Goal: Information Seeking & Learning: Understand process/instructions

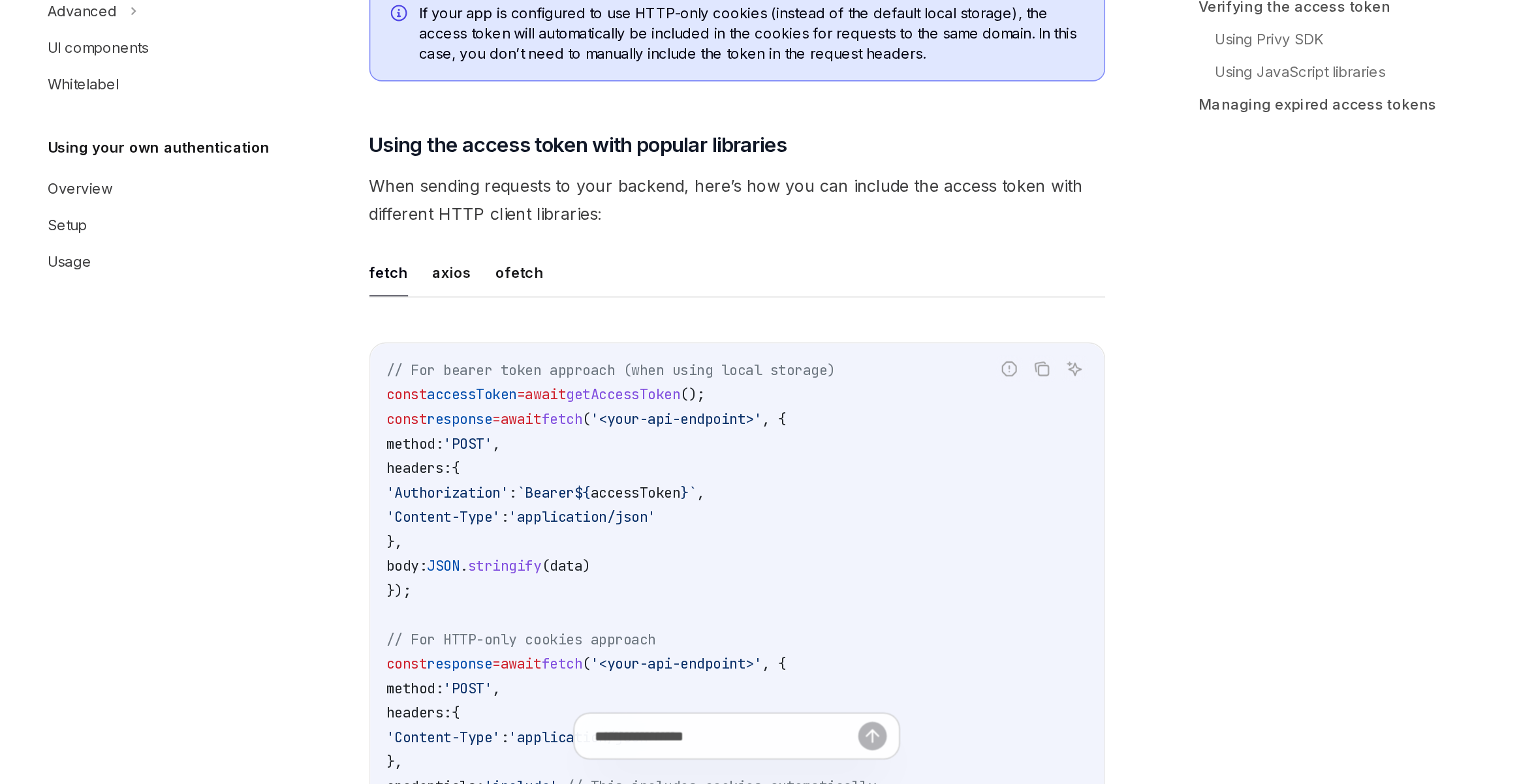
scroll to position [3272, 0]
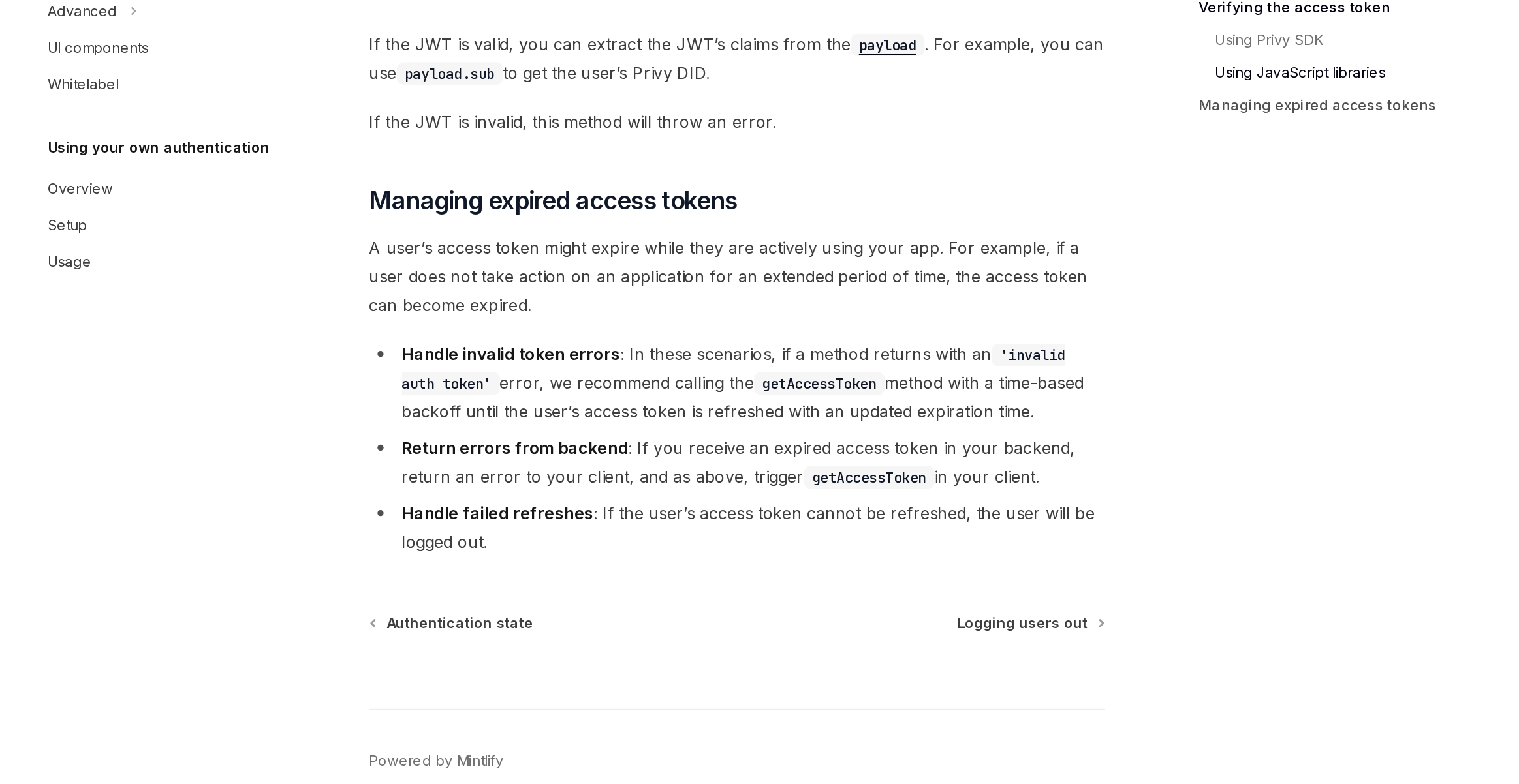
click at [728, 577] on li "Return errors from backend : If you receive an expired access token in your bac…" at bounding box center [751, 578] width 471 height 37
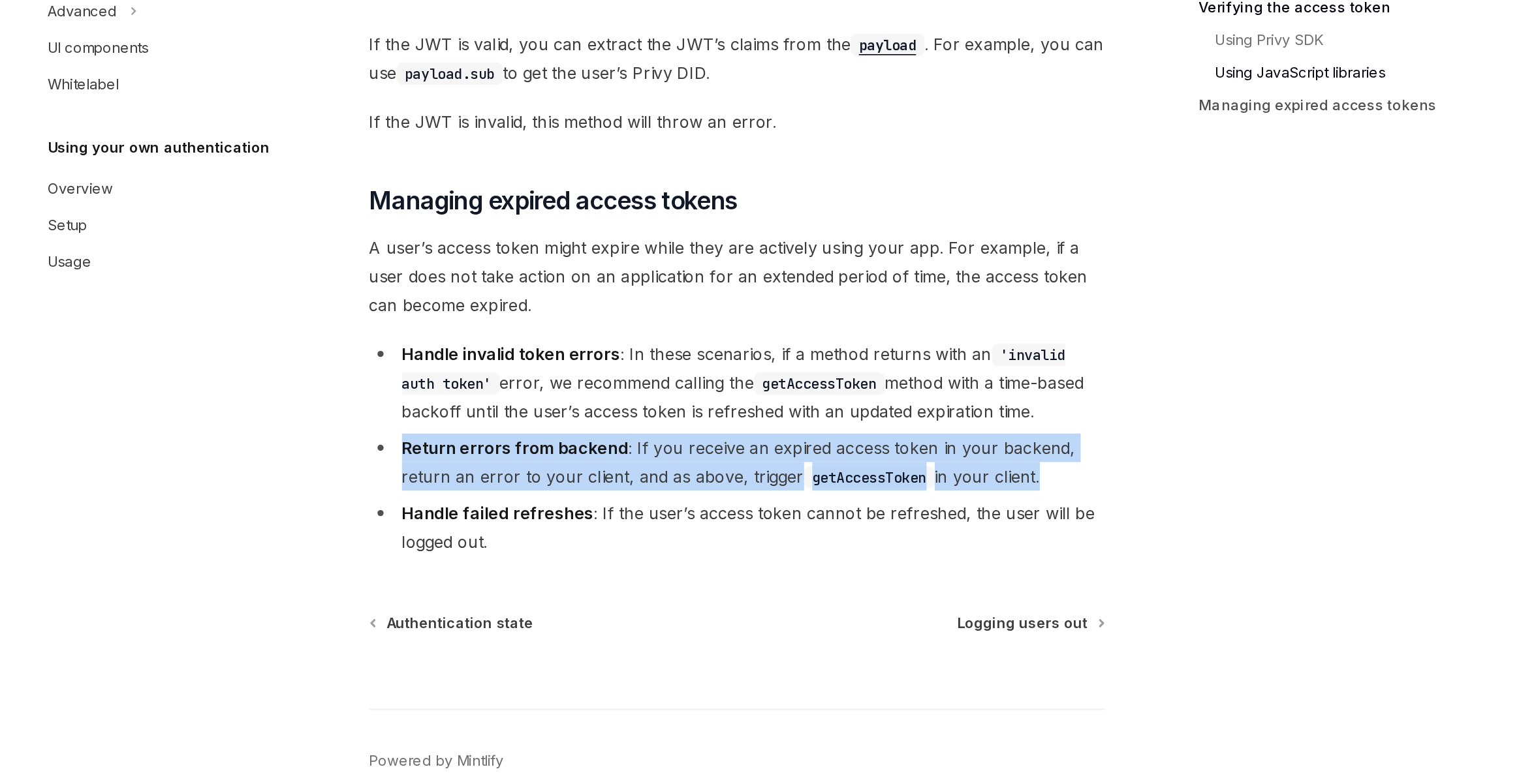
click at [728, 577] on li "Return errors from backend : If you receive an expired access token in your bac…" at bounding box center [751, 578] width 471 height 37
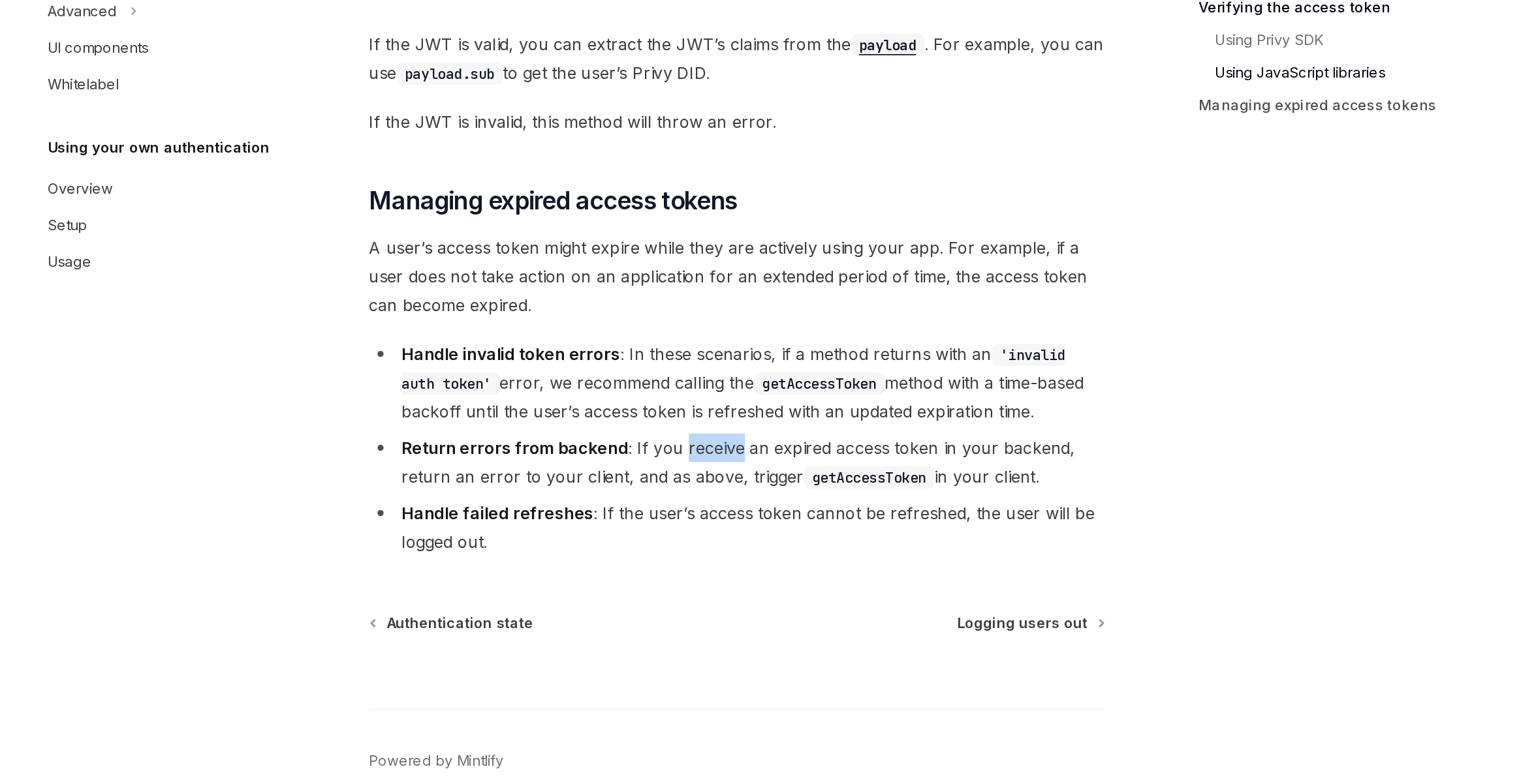
click at [728, 577] on li "Return errors from backend : If you receive an expired access token in your bac…" at bounding box center [751, 578] width 471 height 37
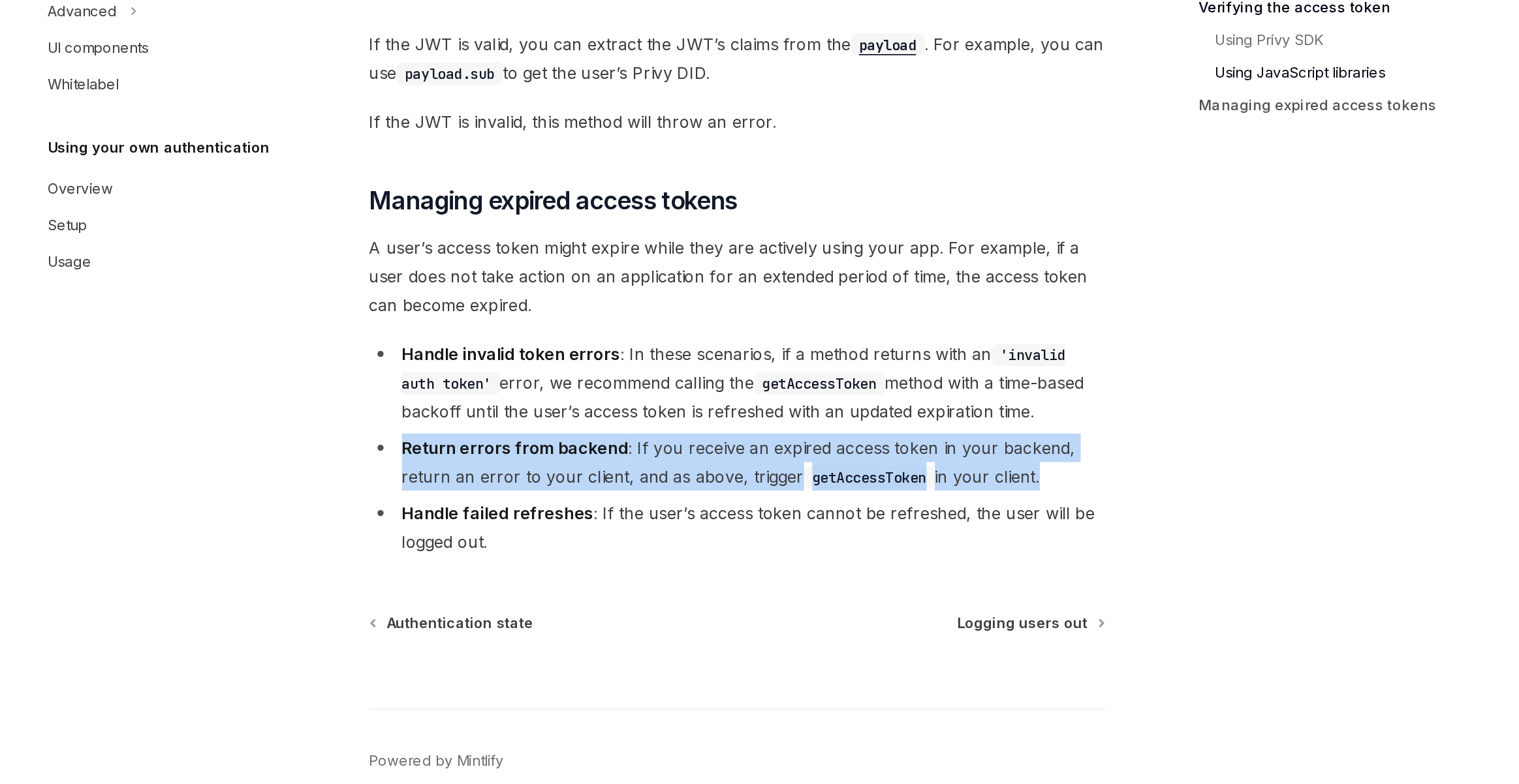
click at [728, 577] on li "Return errors from backend : If you receive an expired access token in your bac…" at bounding box center [751, 578] width 471 height 37
click at [720, 578] on li "Return errors from backend : If you receive an expired access token in your bac…" at bounding box center [751, 578] width 471 height 37
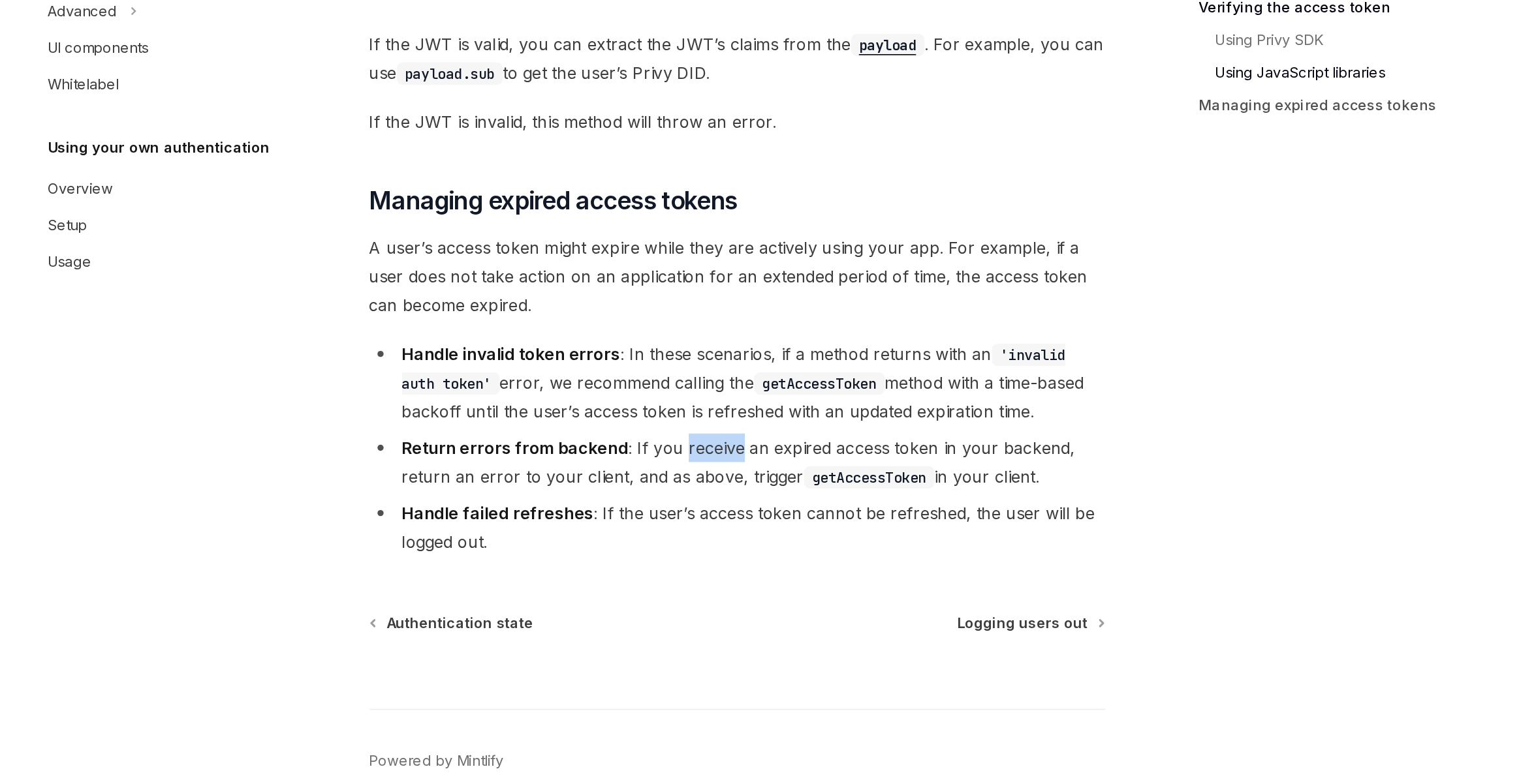
click at [720, 578] on li "Return errors from backend : If you receive an expired access token in your bac…" at bounding box center [751, 578] width 471 height 37
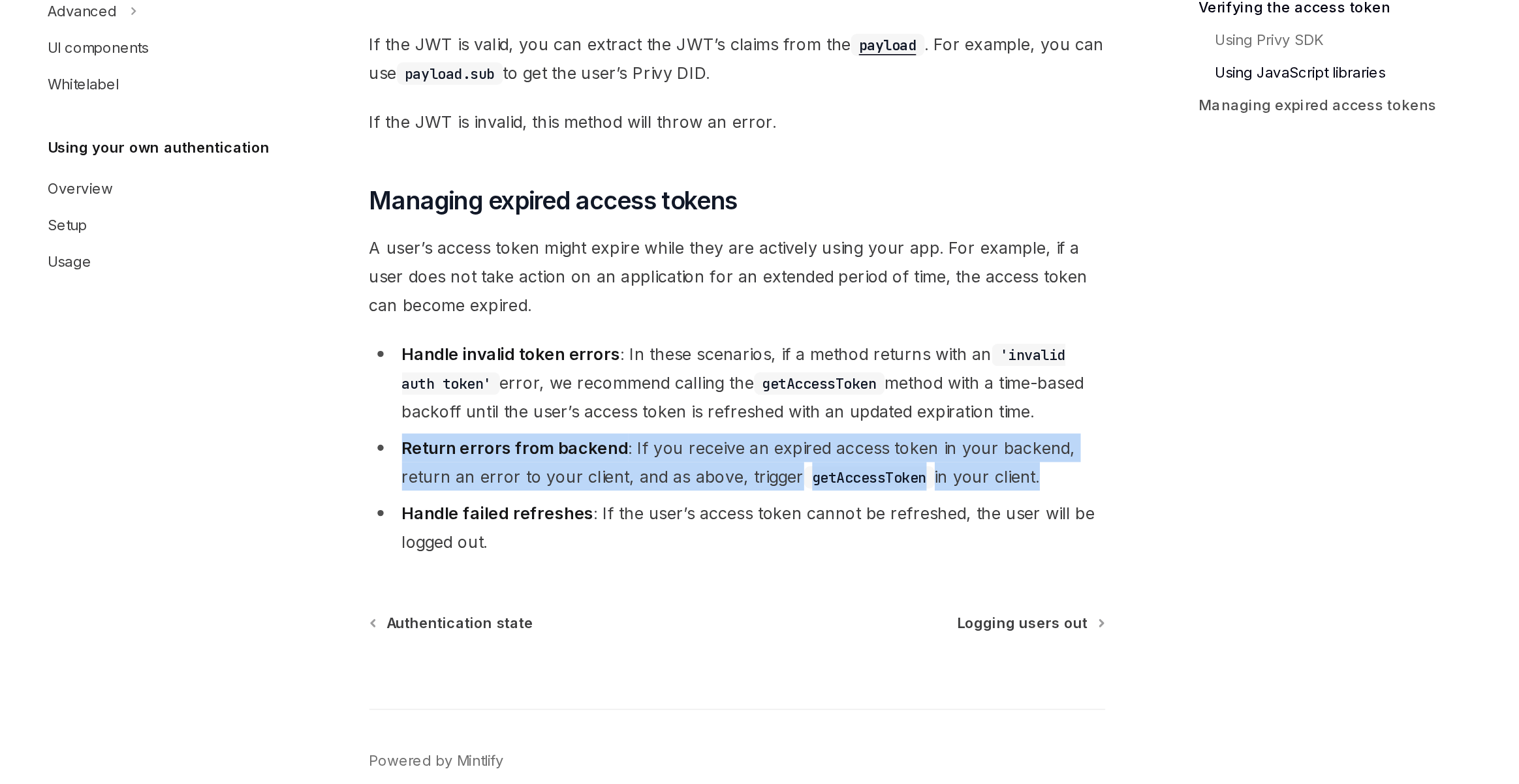
click at [720, 578] on li "Return errors from backend : If you receive an expired access token in your bac…" at bounding box center [751, 578] width 471 height 37
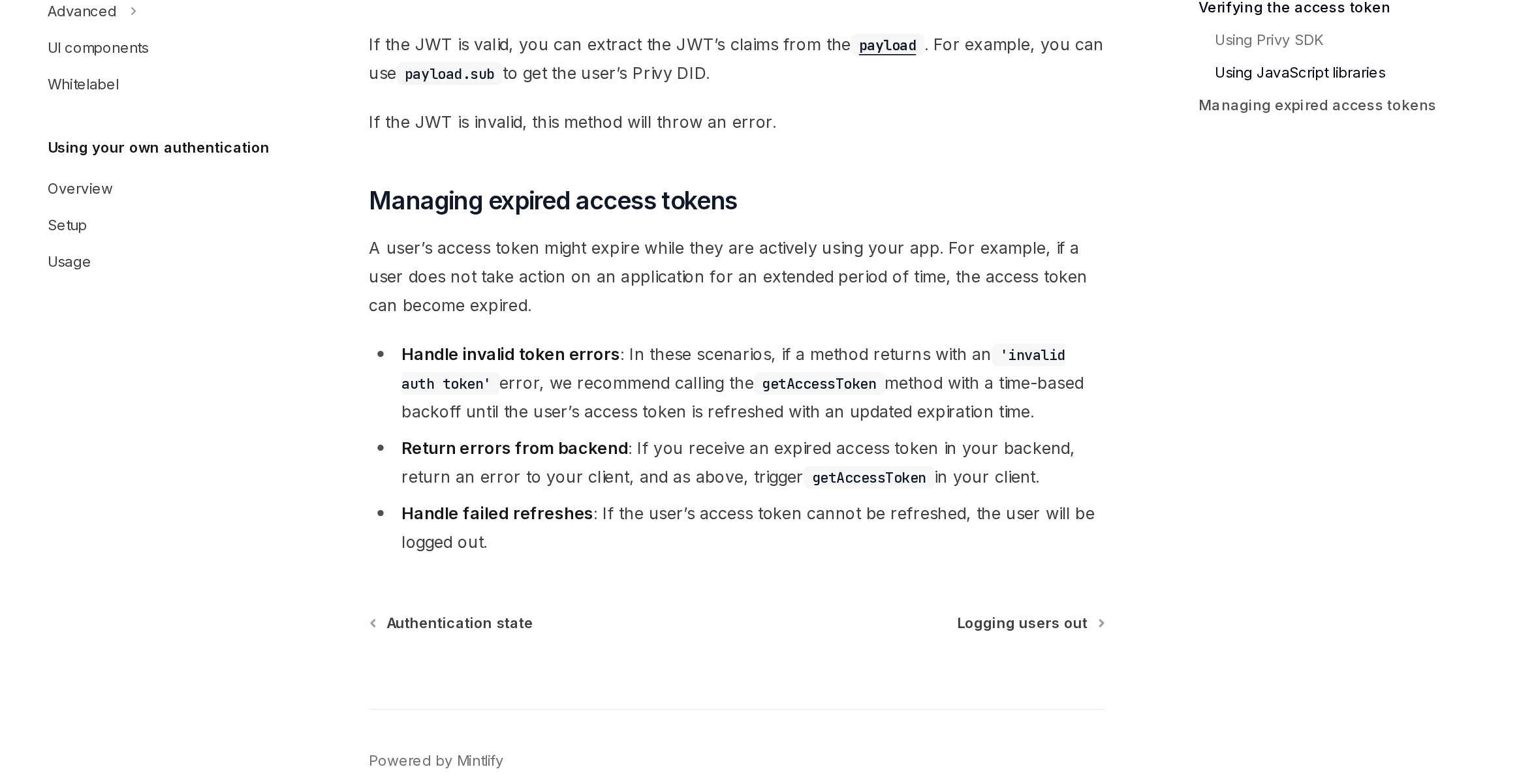
click at [600, 616] on strong "Handle failed refreshes" at bounding box center [599, 610] width 123 height 13
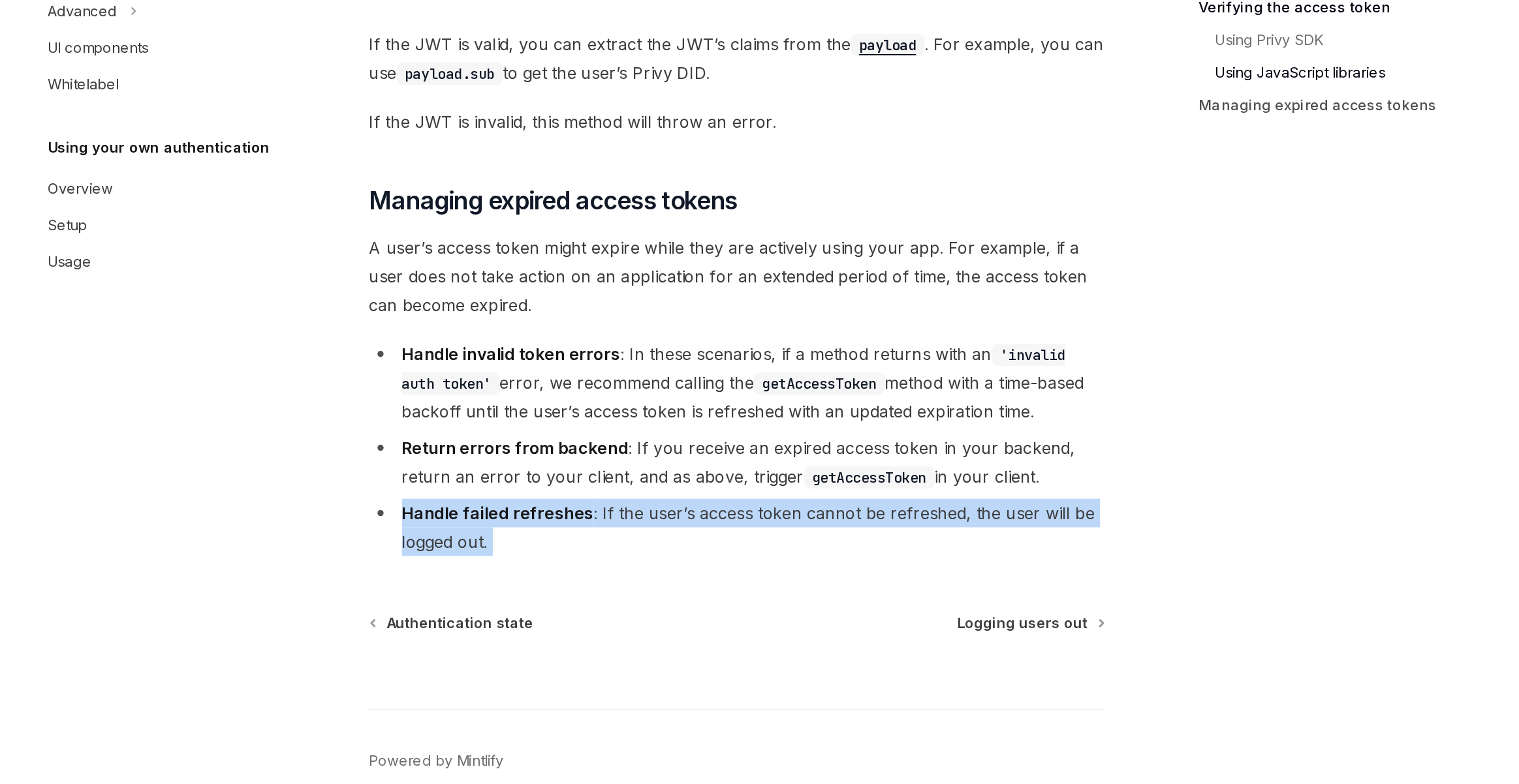
click at [600, 616] on strong "Handle failed refreshes" at bounding box center [599, 610] width 123 height 13
copy div "Handle failed refreshes : If the user’s access token cannot be refreshed, the u…"
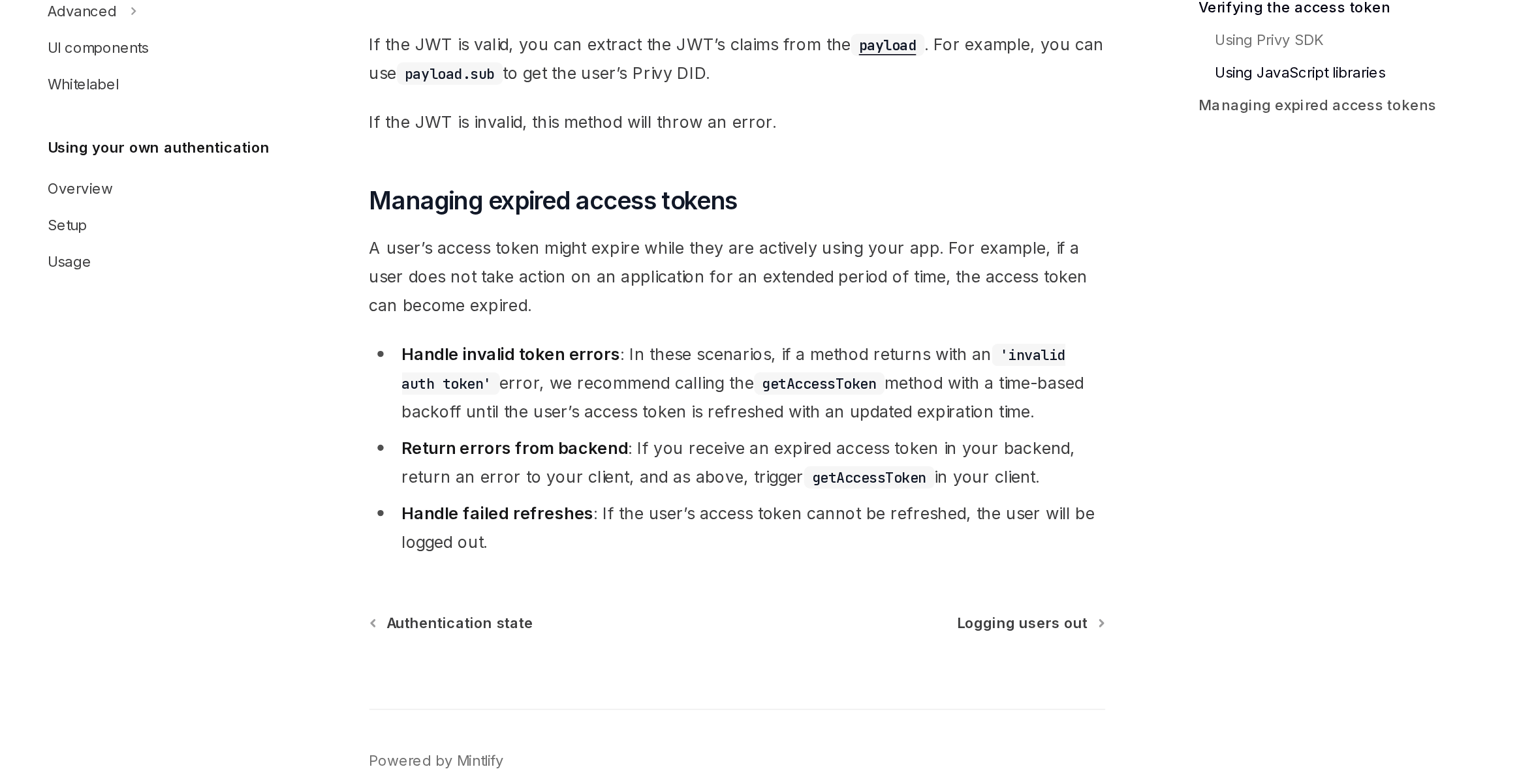
click at [636, 617] on strong "Handle failed refreshes" at bounding box center [599, 610] width 123 height 13
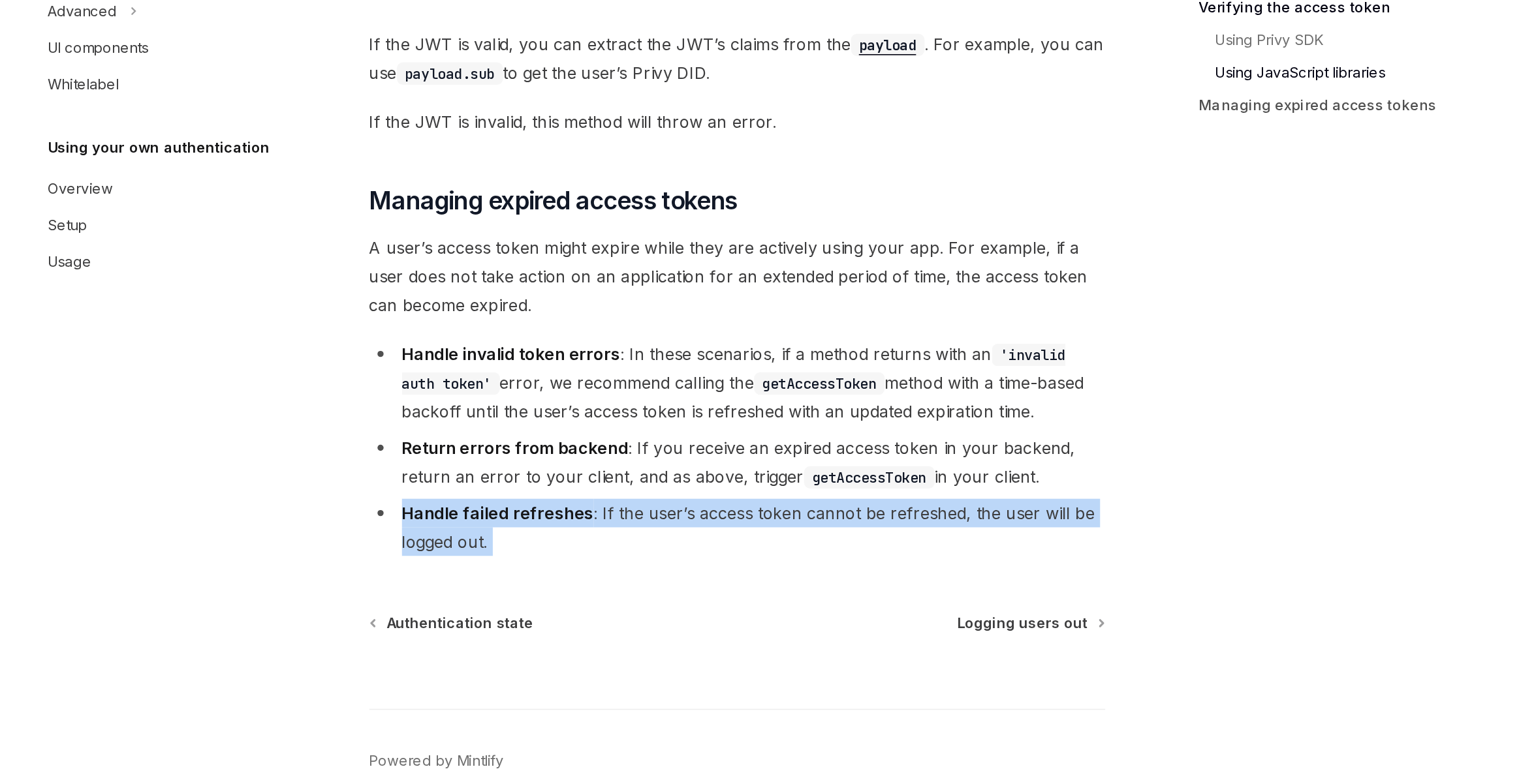
click at [636, 617] on strong "Handle failed refreshes" at bounding box center [599, 610] width 123 height 13
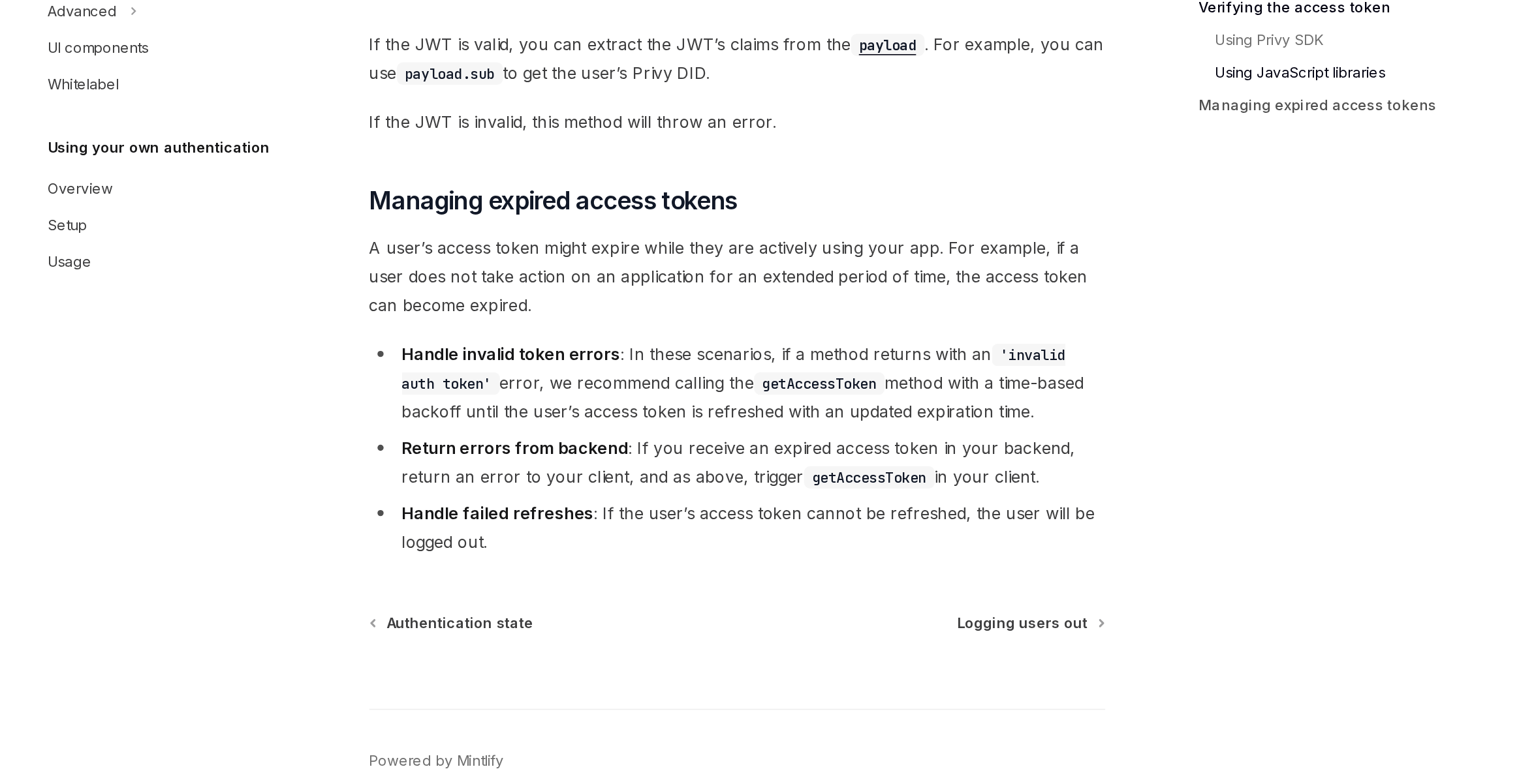
click at [635, 595] on li "Return errors from backend : If you receive an expired access token in your bac…" at bounding box center [751, 578] width 471 height 37
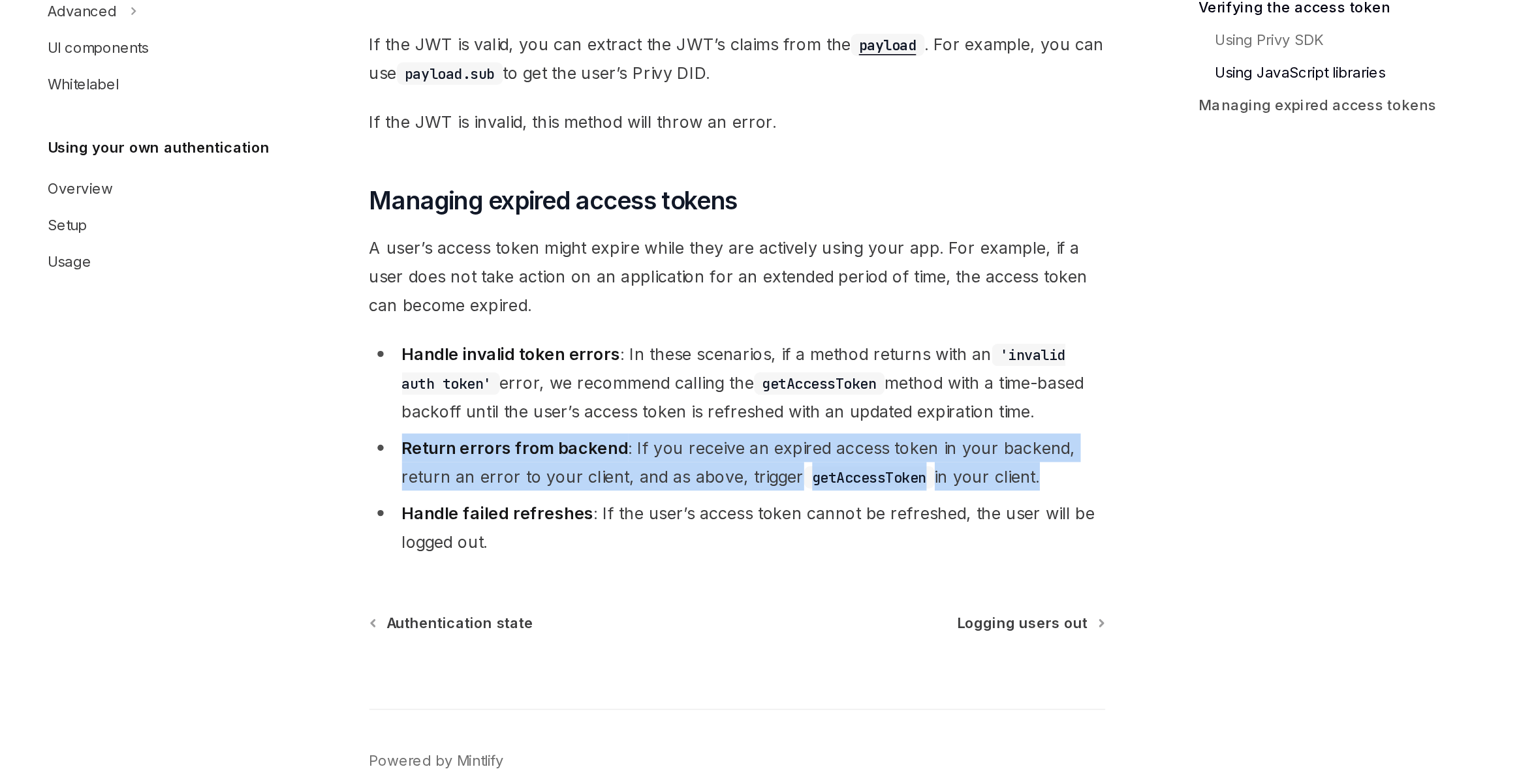
click at [635, 595] on li "Return errors from backend : If you receive an expired access token in your bac…" at bounding box center [751, 578] width 471 height 37
click at [635, 565] on ul "Handle invalid token errors : In these scenarios, if a method returns with an '…" at bounding box center [751, 569] width 471 height 139
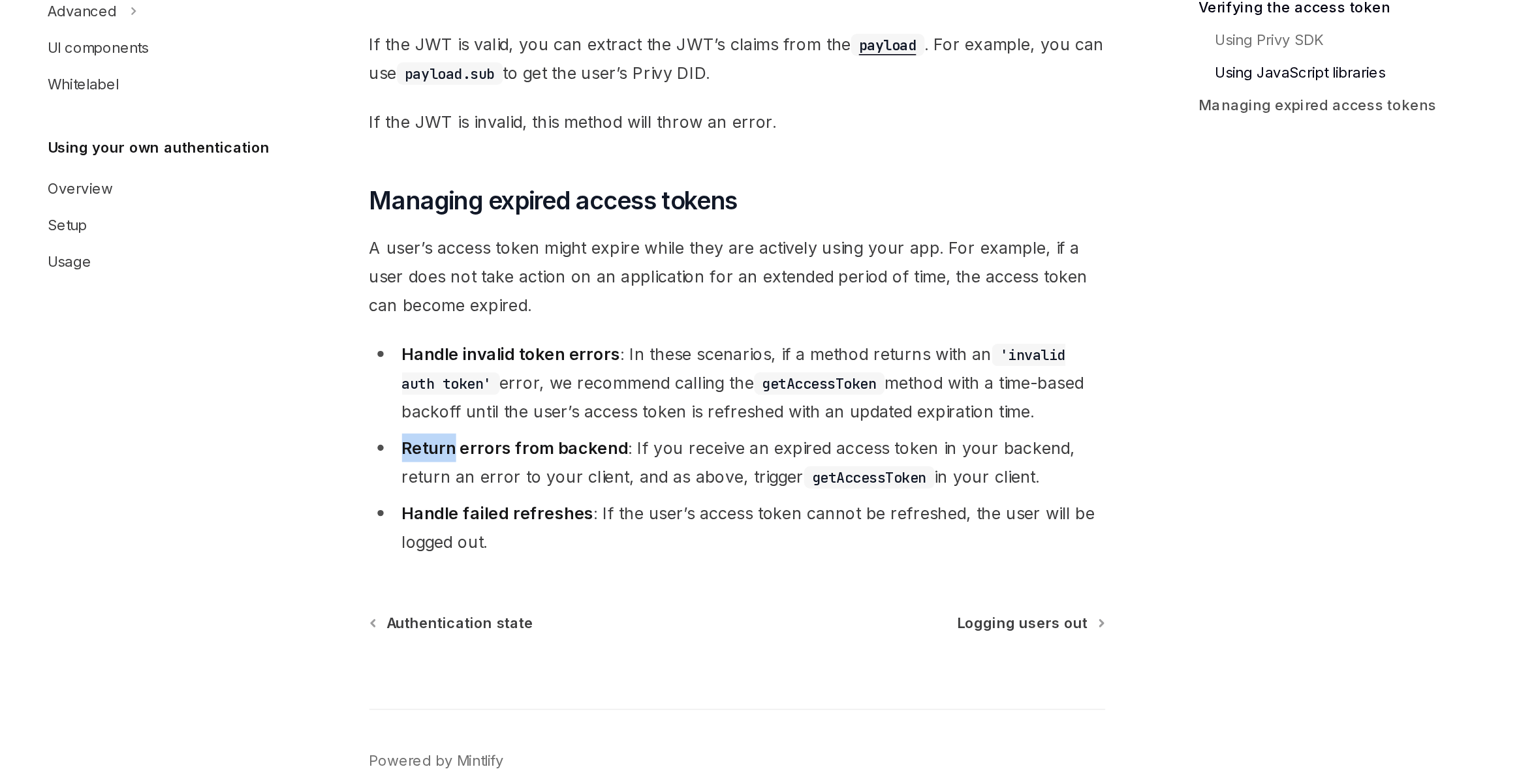
click at [635, 565] on ul "Handle invalid token errors : In these scenarios, if a method returns with an '…" at bounding box center [751, 569] width 471 height 139
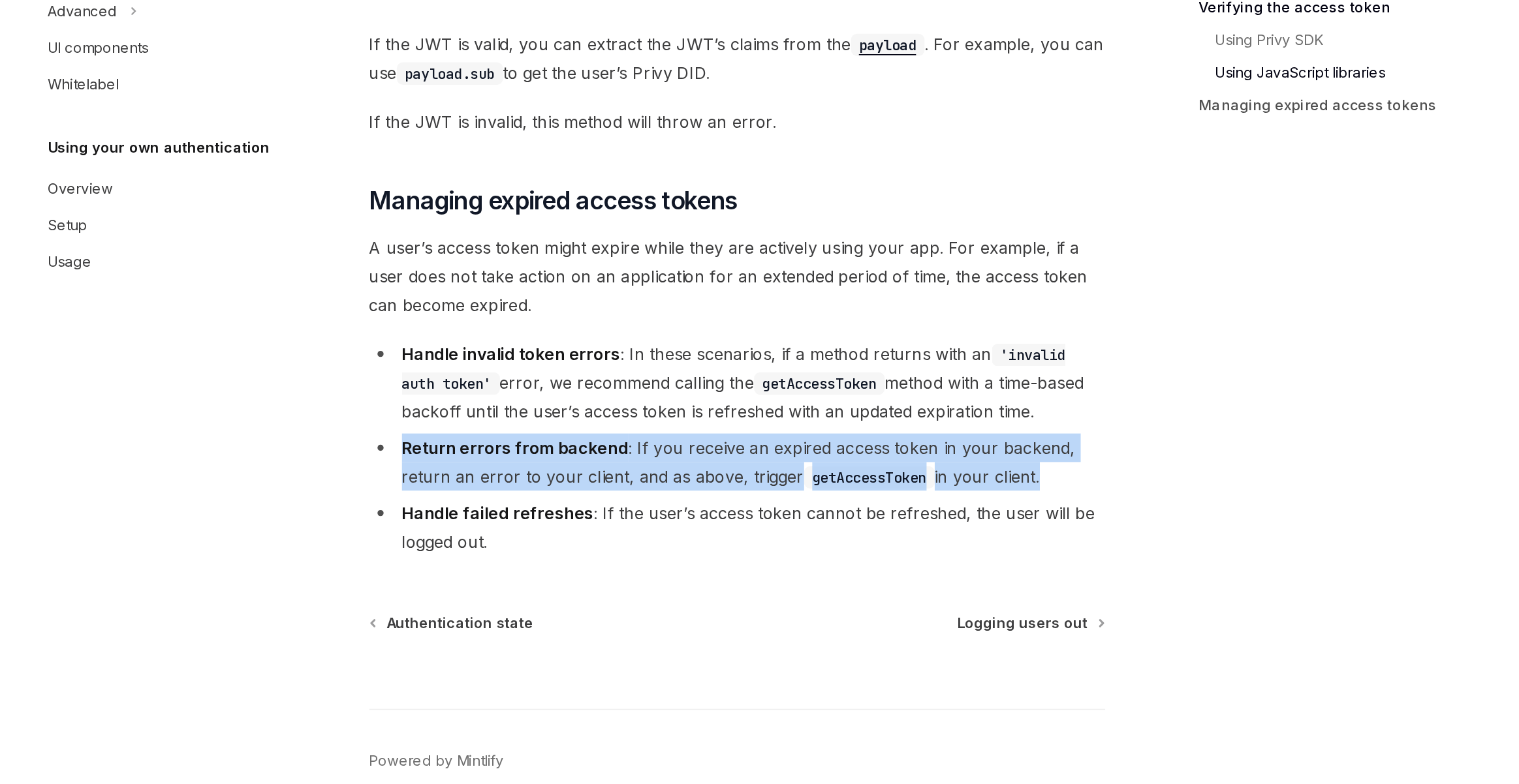
click at [635, 565] on ul "Handle invalid token errors : In these scenarios, if a method returns with an '…" at bounding box center [751, 569] width 471 height 139
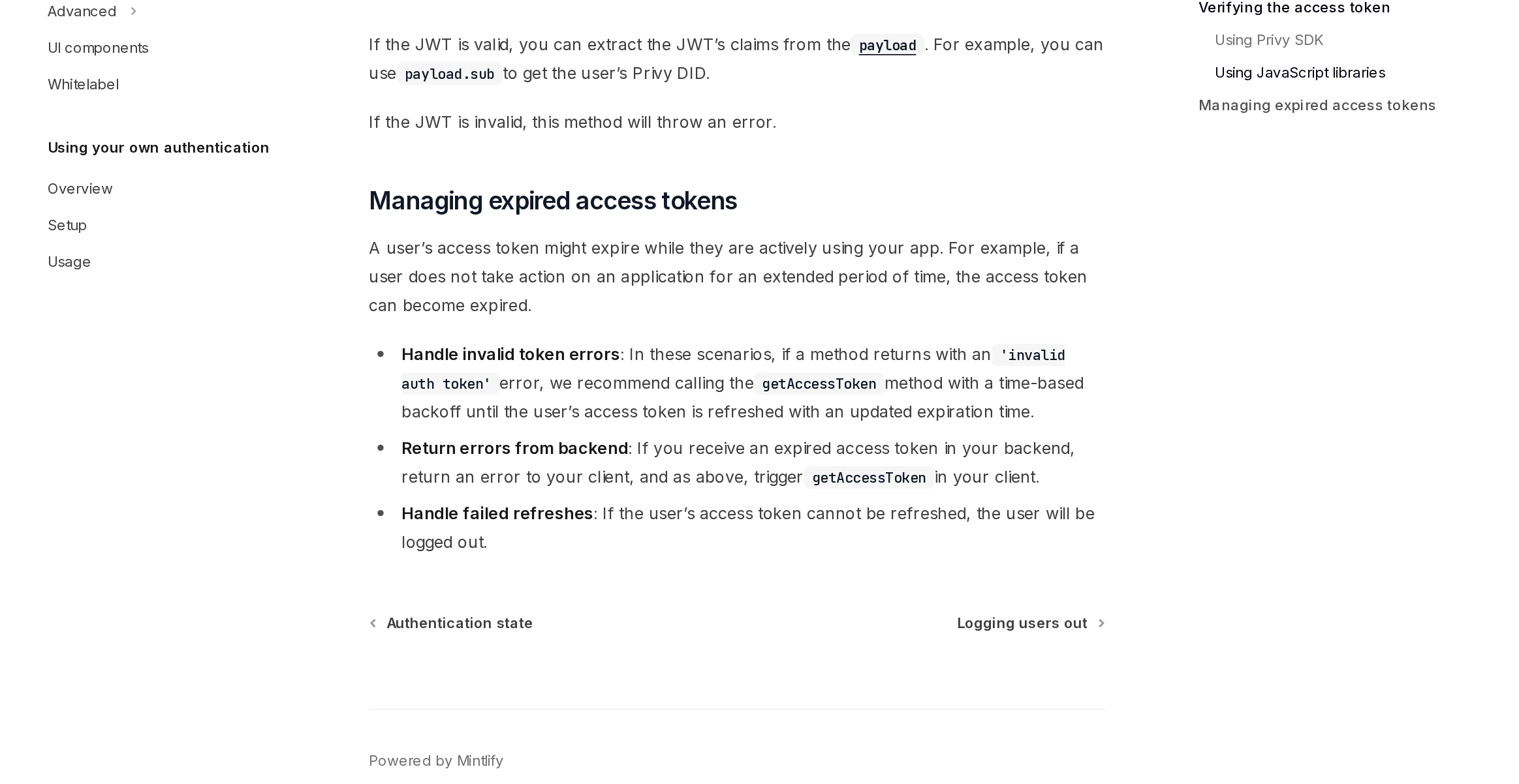
click at [635, 548] on li "Handle invalid token errors : In these scenarios, if a method returns with an '…" at bounding box center [751, 527] width 471 height 55
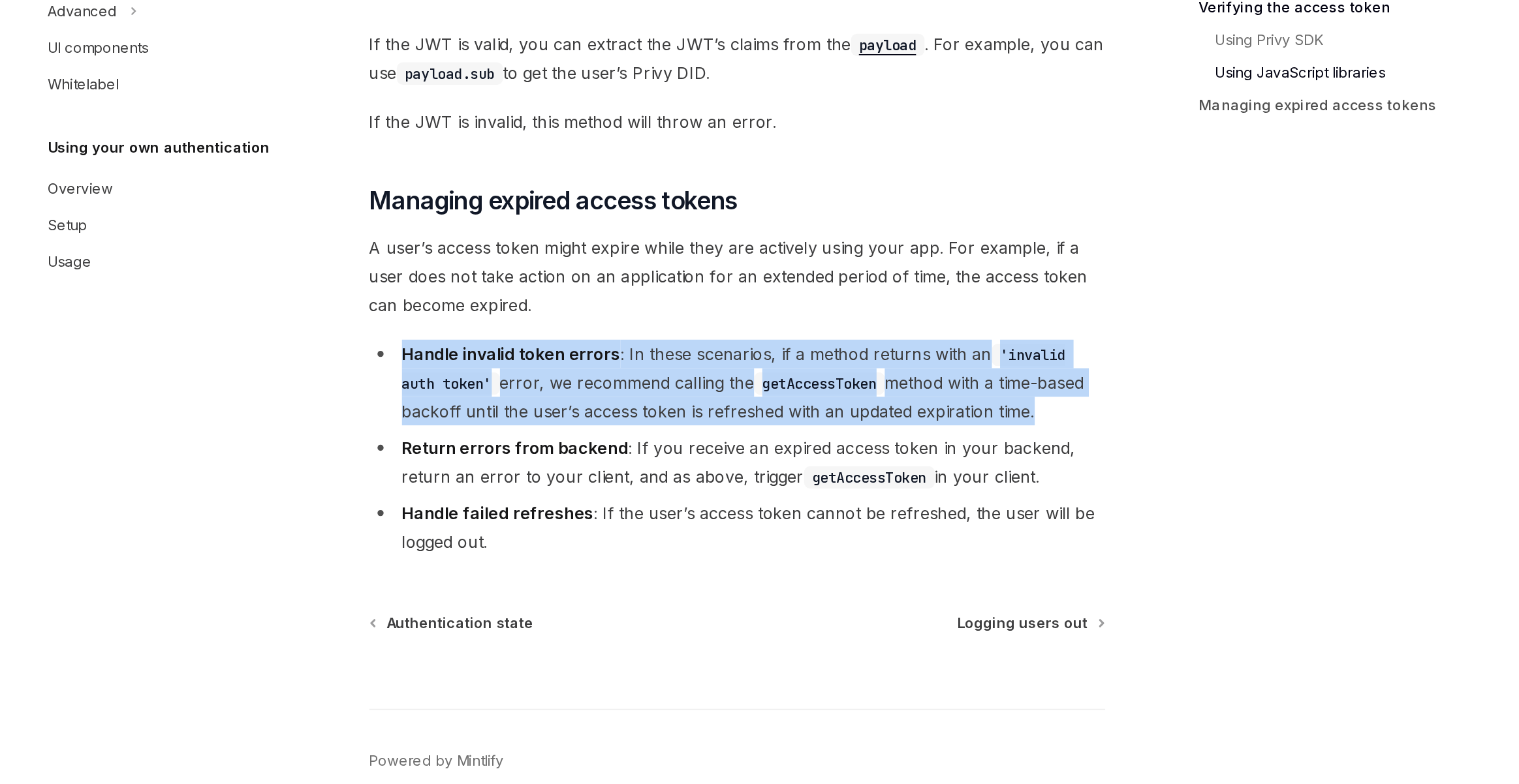
click at [635, 548] on li "Handle invalid token errors : In these scenarios, if a method returns with an '…" at bounding box center [751, 527] width 471 height 55
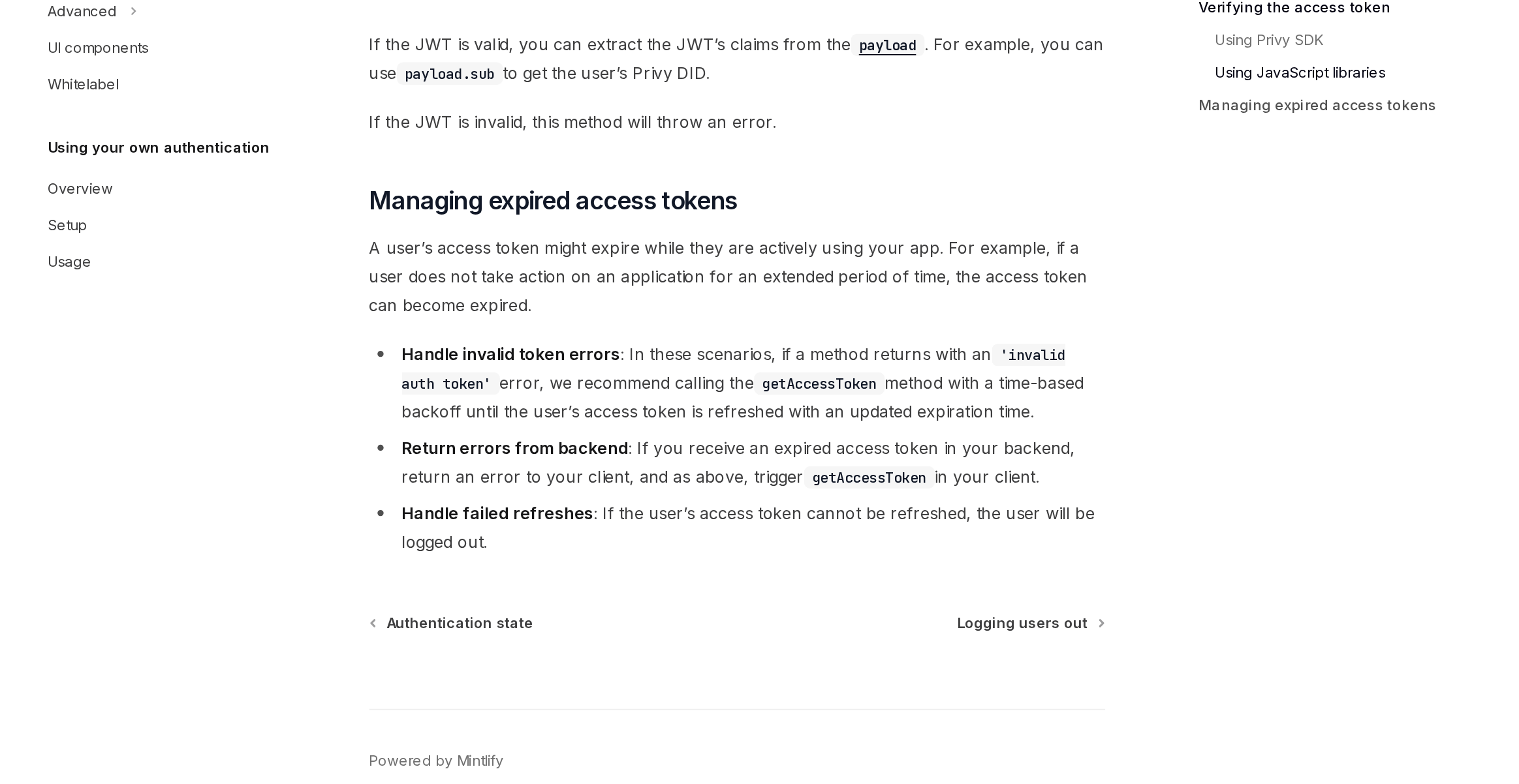
click at [627, 482] on span "A user’s access token might expire while they are actively using your app. For …" at bounding box center [751, 460] width 471 height 55
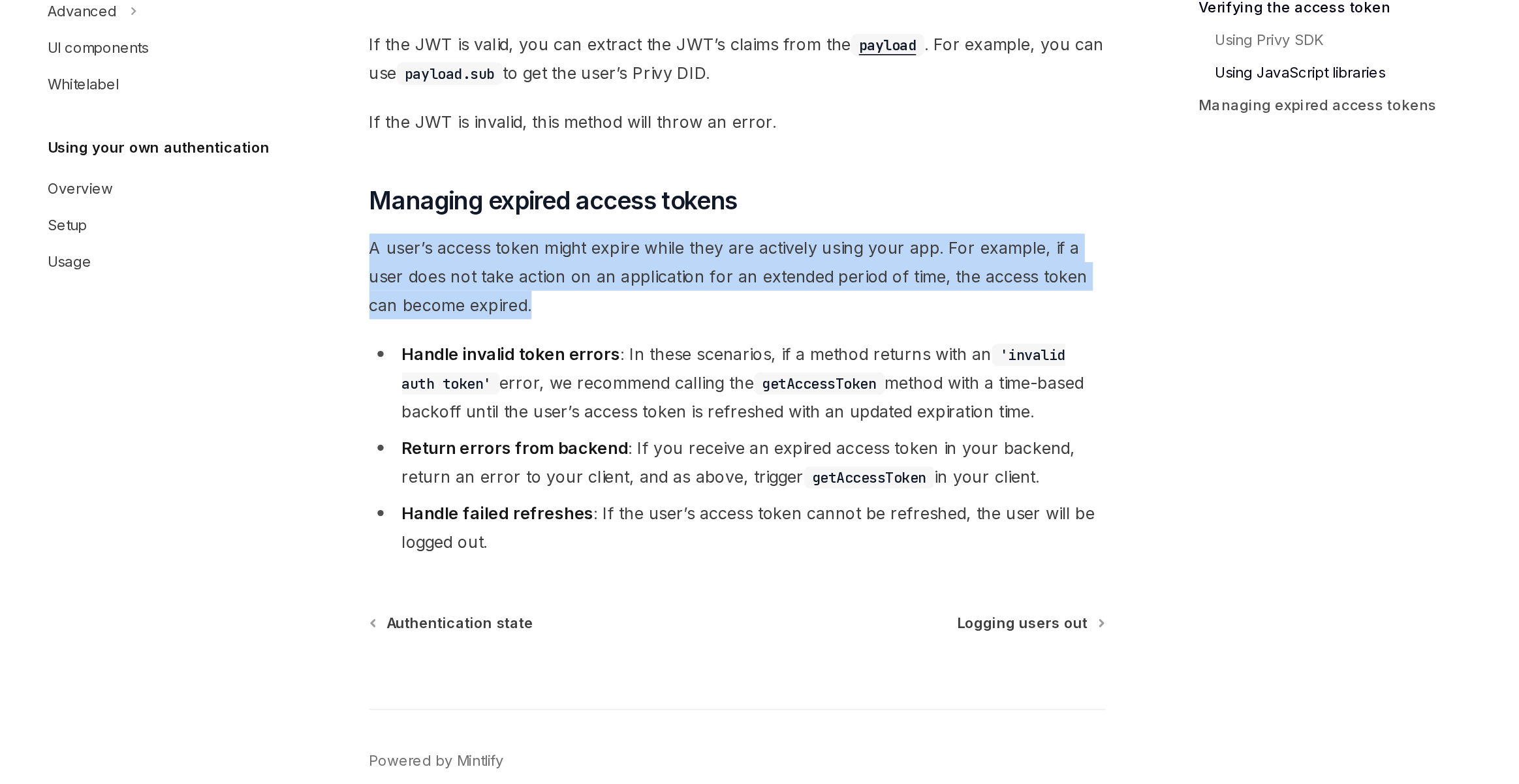
click at [627, 482] on span "A user’s access token might expire while they are actively using your app. For …" at bounding box center [751, 460] width 471 height 55
click at [626, 475] on span "A user’s access token might expire while they are actively using your app. For …" at bounding box center [751, 460] width 471 height 55
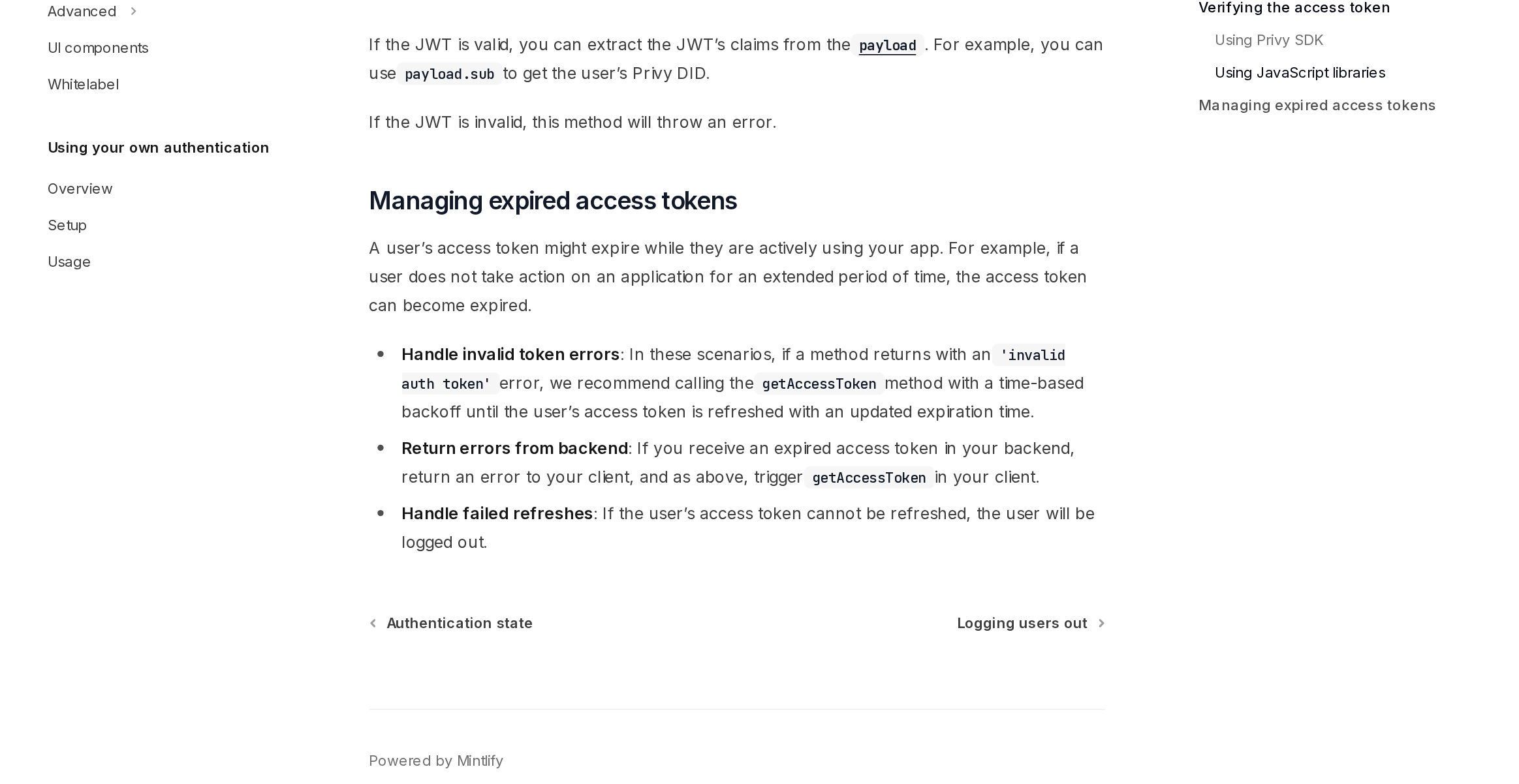
click at [626, 475] on span "A user’s access token might expire while they are actively using your app. For …" at bounding box center [751, 460] width 471 height 55
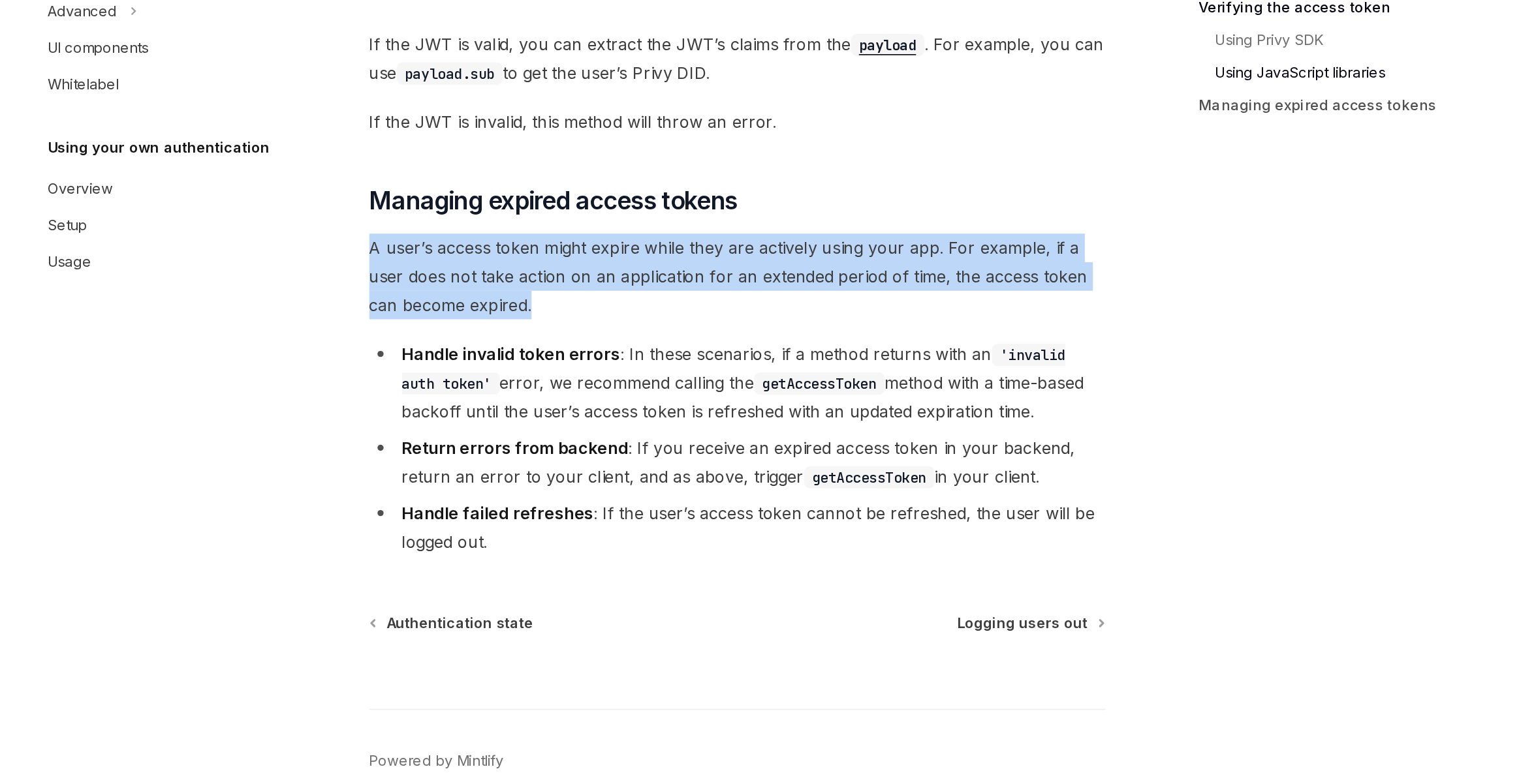
click at [626, 475] on span "A user’s access token might expire while they are actively using your app. For …" at bounding box center [751, 460] width 471 height 55
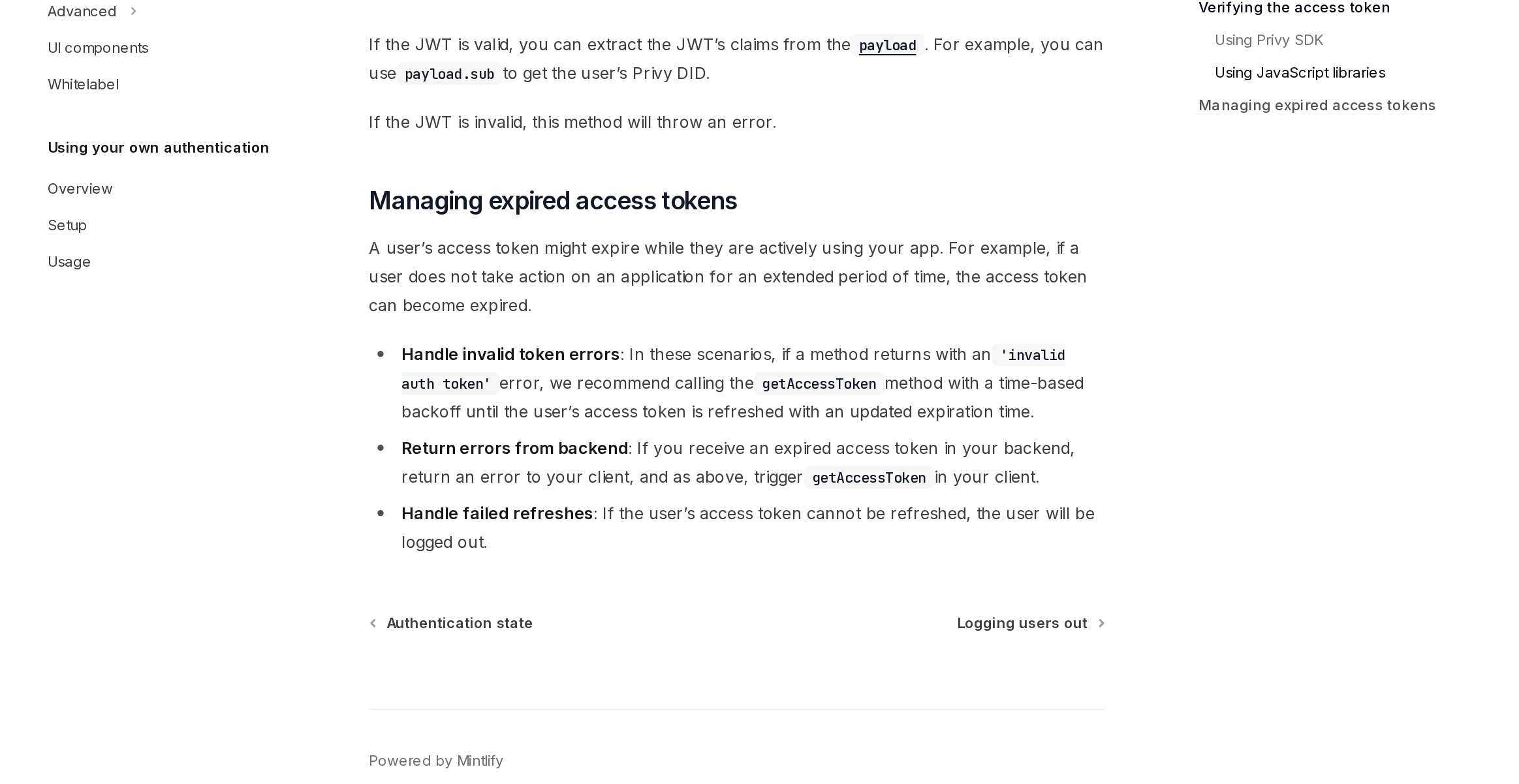
click at [663, 542] on li "Handle invalid token errors : In these scenarios, if a method returns with an '…" at bounding box center [751, 527] width 471 height 55
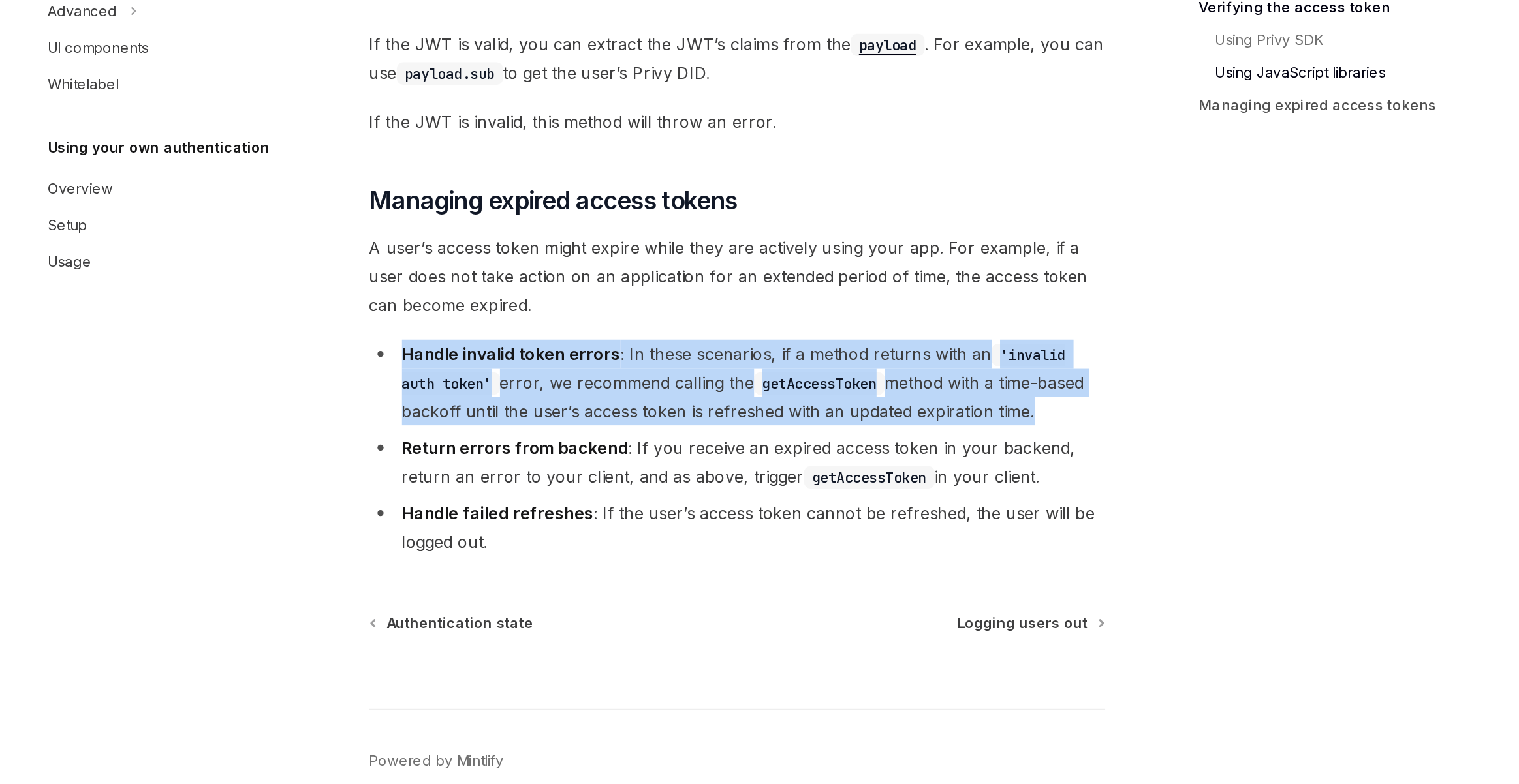
click at [663, 542] on li "Handle invalid token errors : In these scenarios, if a method returns with an '…" at bounding box center [751, 527] width 471 height 55
copy ul "Handle invalid token errors : In these scenarios, if a method returns with an '…"
click at [657, 565] on li "Return errors from backend : If you receive an expired access token in your bac…" at bounding box center [751, 578] width 471 height 37
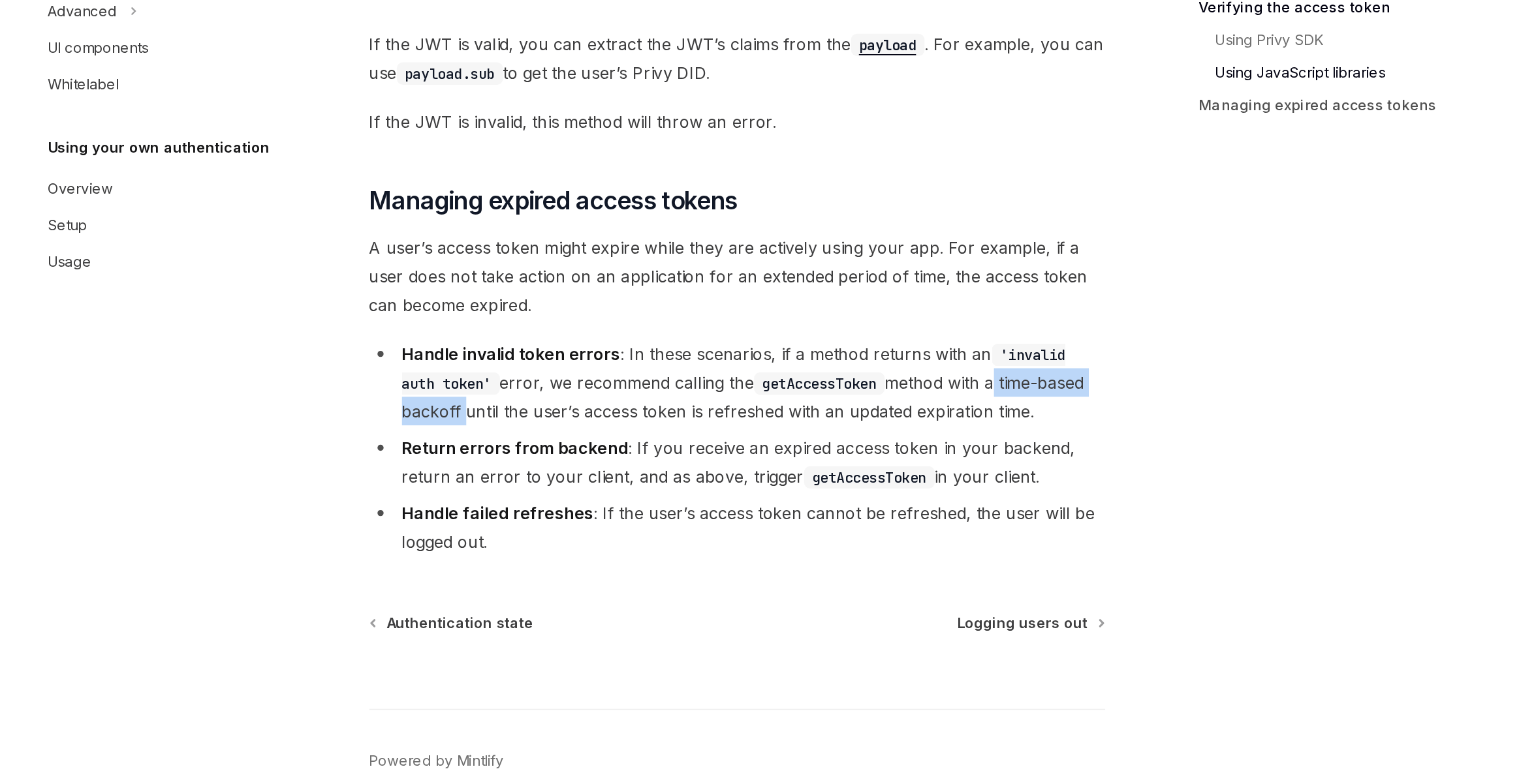
drag, startPoint x: 895, startPoint y: 533, endPoint x: 576, endPoint y: 545, distance: 319.2
click at [576, 545] on li "Handle invalid token errors : In these scenarios, if a method returns with an '…" at bounding box center [751, 527] width 471 height 55
copy li "a time-based backoff"
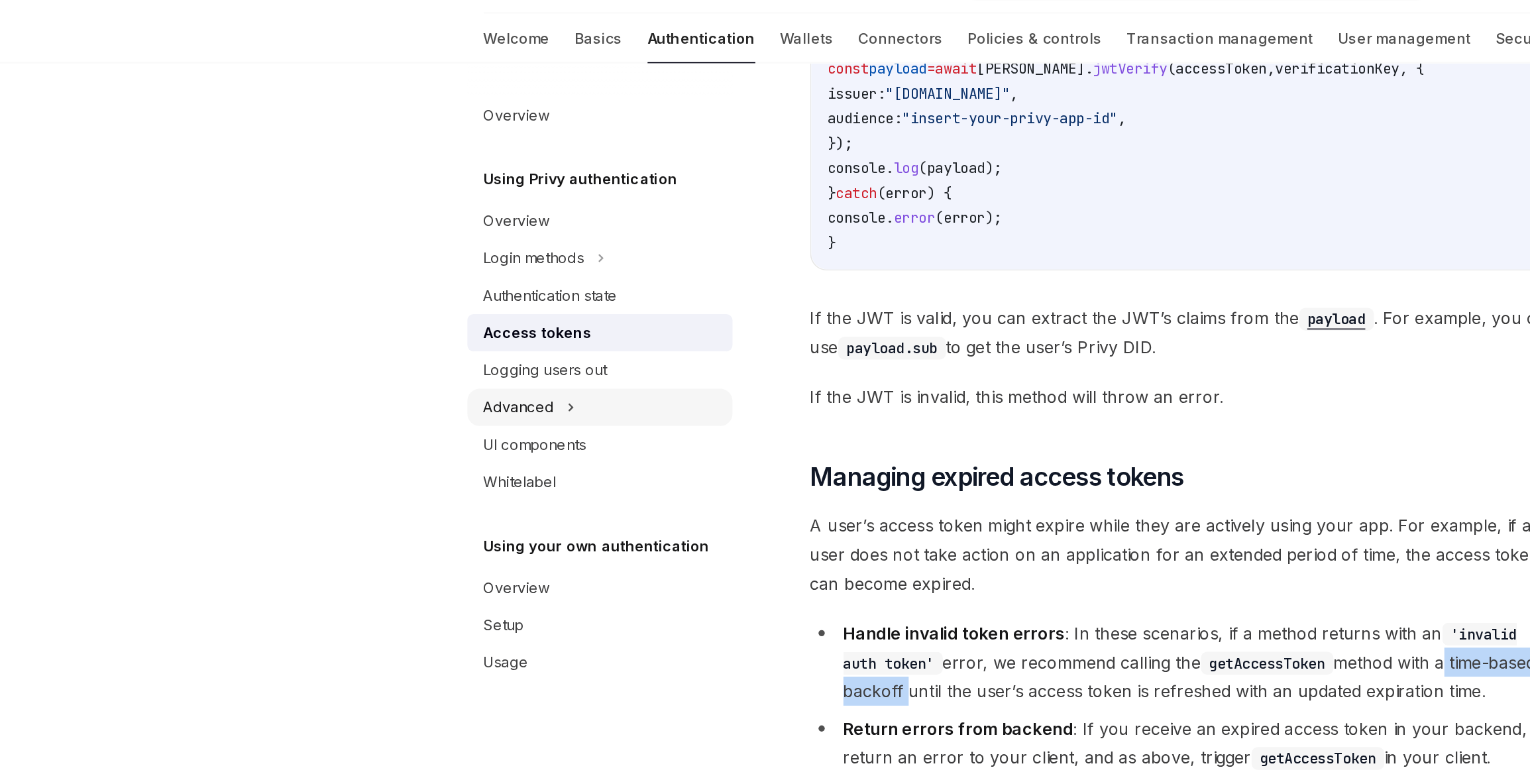
type textarea "*"
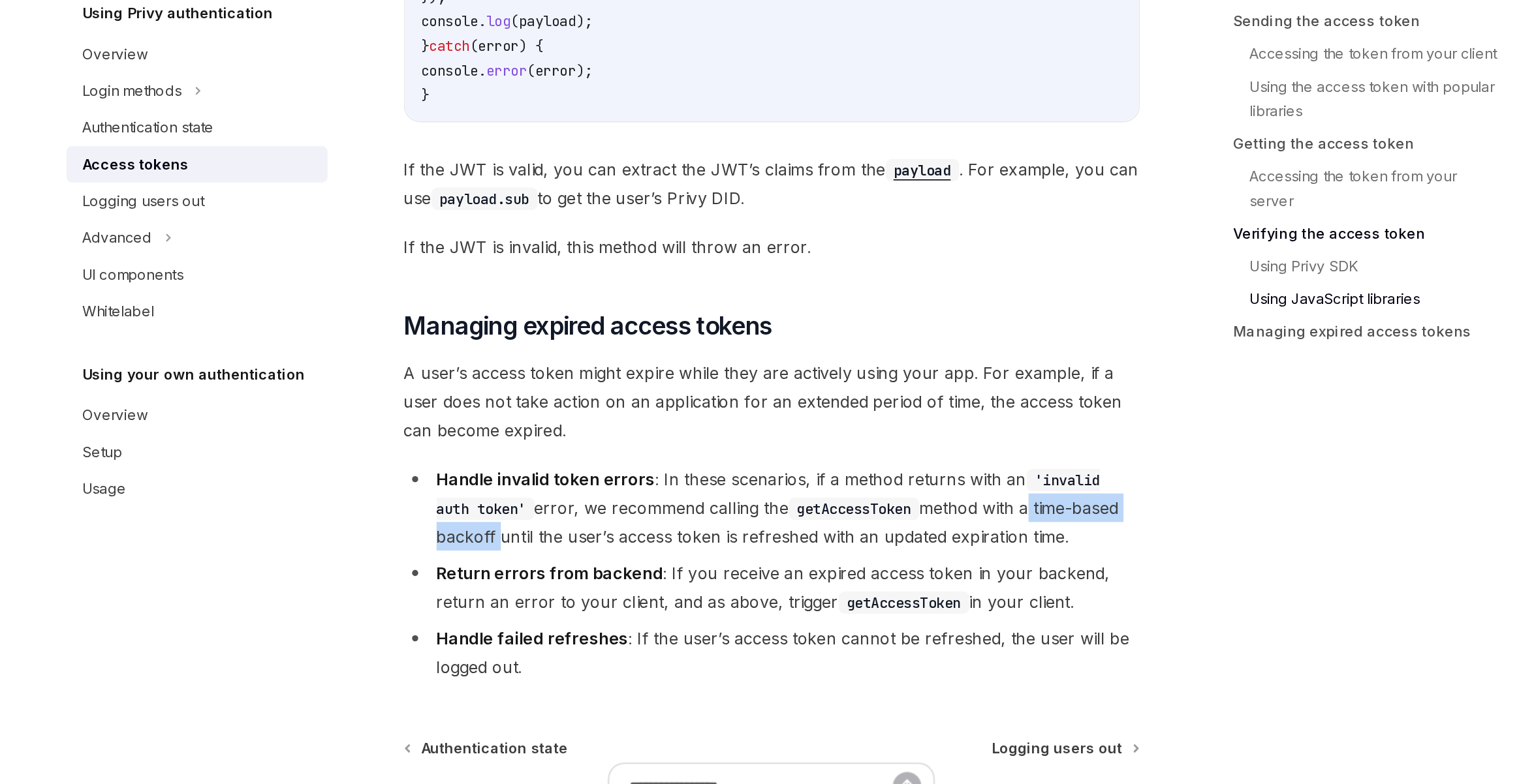
scroll to position [3343, 0]
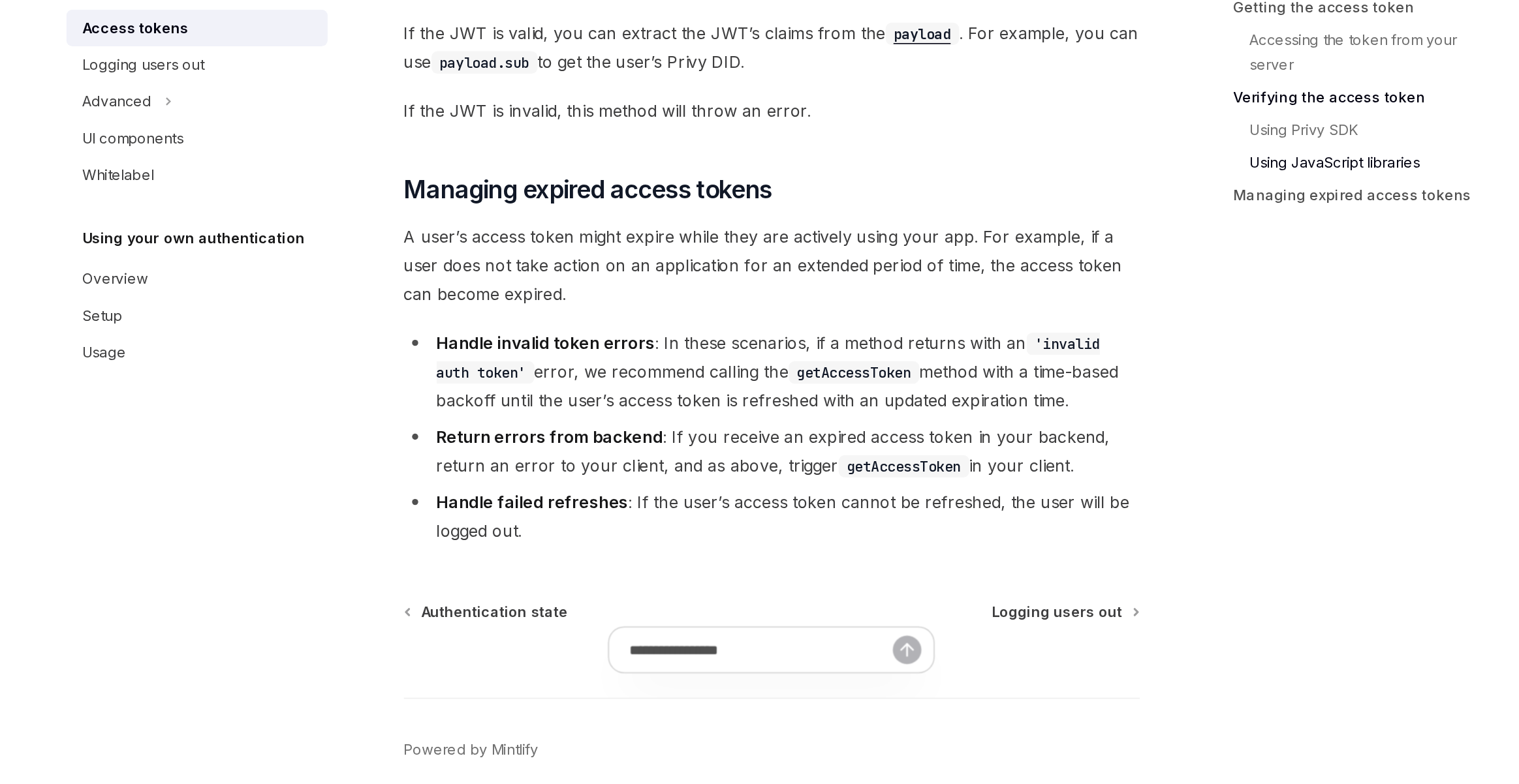
click at [593, 461] on li "Handle invalid token errors : In these scenarios, if a method returns with an '…" at bounding box center [751, 463] width 471 height 55
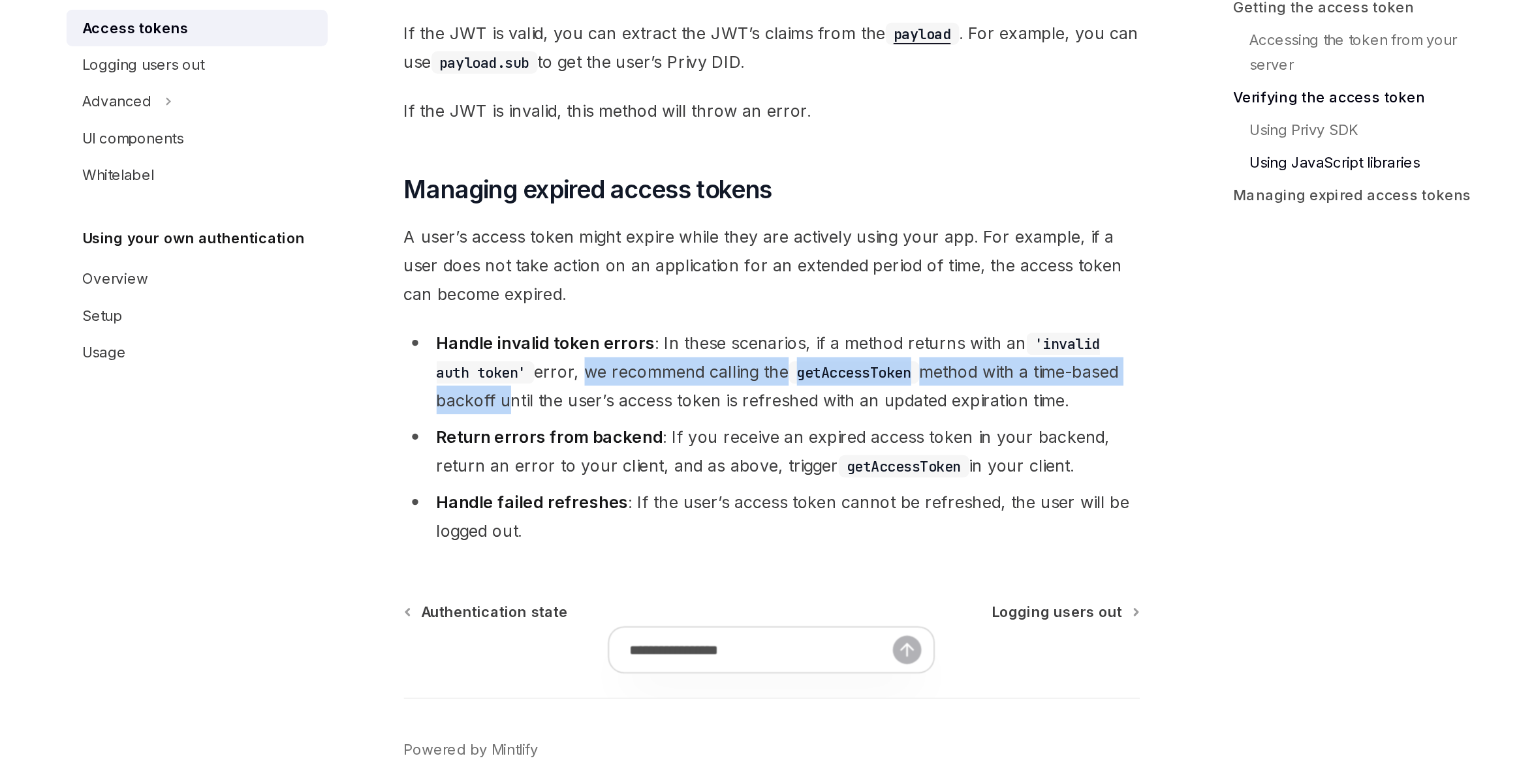
drag, startPoint x: 605, startPoint y: 464, endPoint x: 580, endPoint y: 482, distance: 30.8
click at [580, 482] on li "Handle invalid token errors : In these scenarios, if a method returns with an '…" at bounding box center [751, 463] width 471 height 55
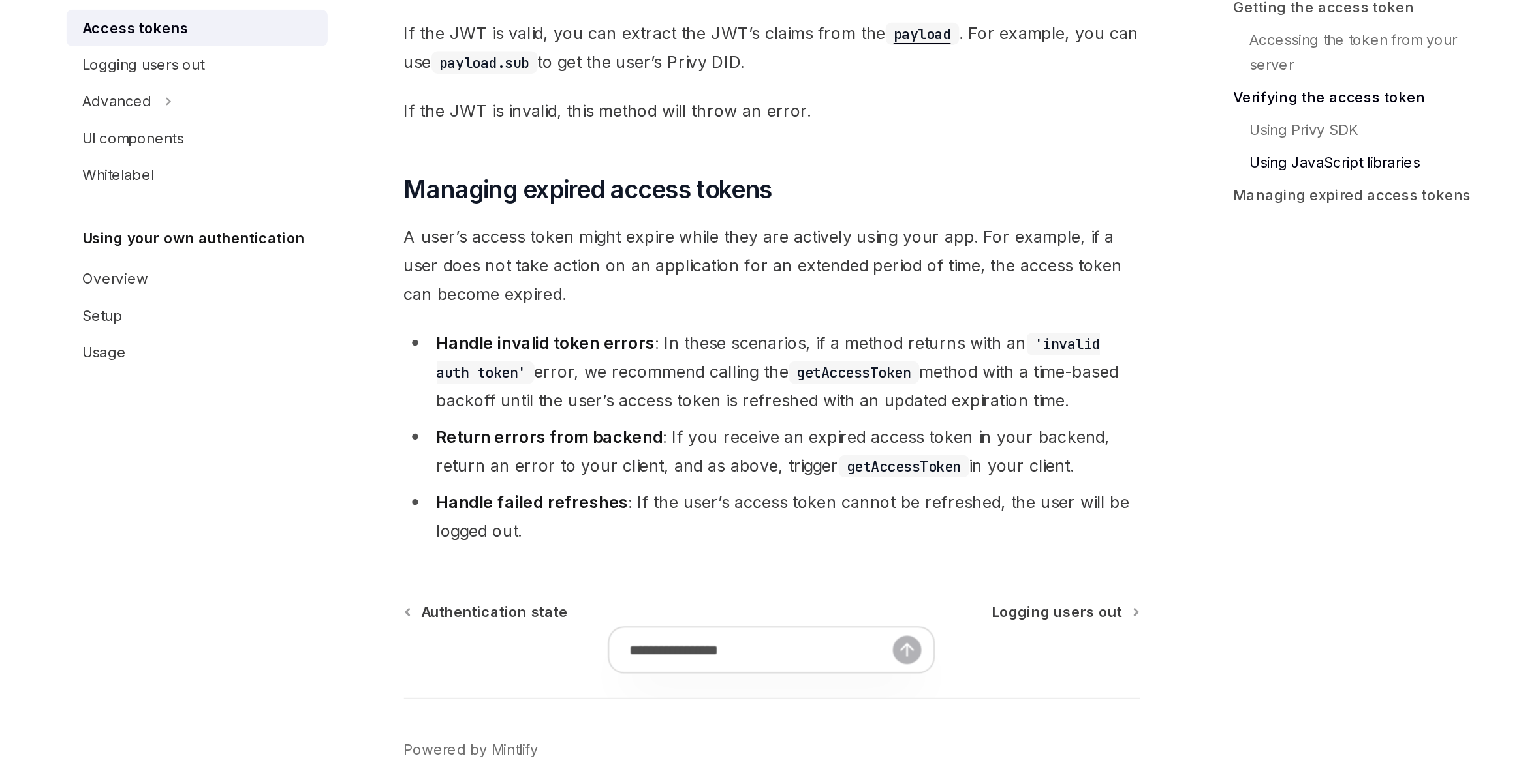
click at [586, 465] on li "Handle invalid token errors : In these scenarios, if a method returns with an '…" at bounding box center [751, 463] width 471 height 55
drag, startPoint x: 586, startPoint y: 463, endPoint x: 968, endPoint y: 483, distance: 382.5
click at [968, 483] on li "Handle invalid token errors : In these scenarios, if a method returns with an '…" at bounding box center [751, 463] width 471 height 55
copy li "ror, we recommend calling the getAccessToken method with a time-based backoff u…"
click at [621, 458] on li "Handle invalid token errors : In these scenarios, if a method returns with an '…" at bounding box center [751, 463] width 471 height 55
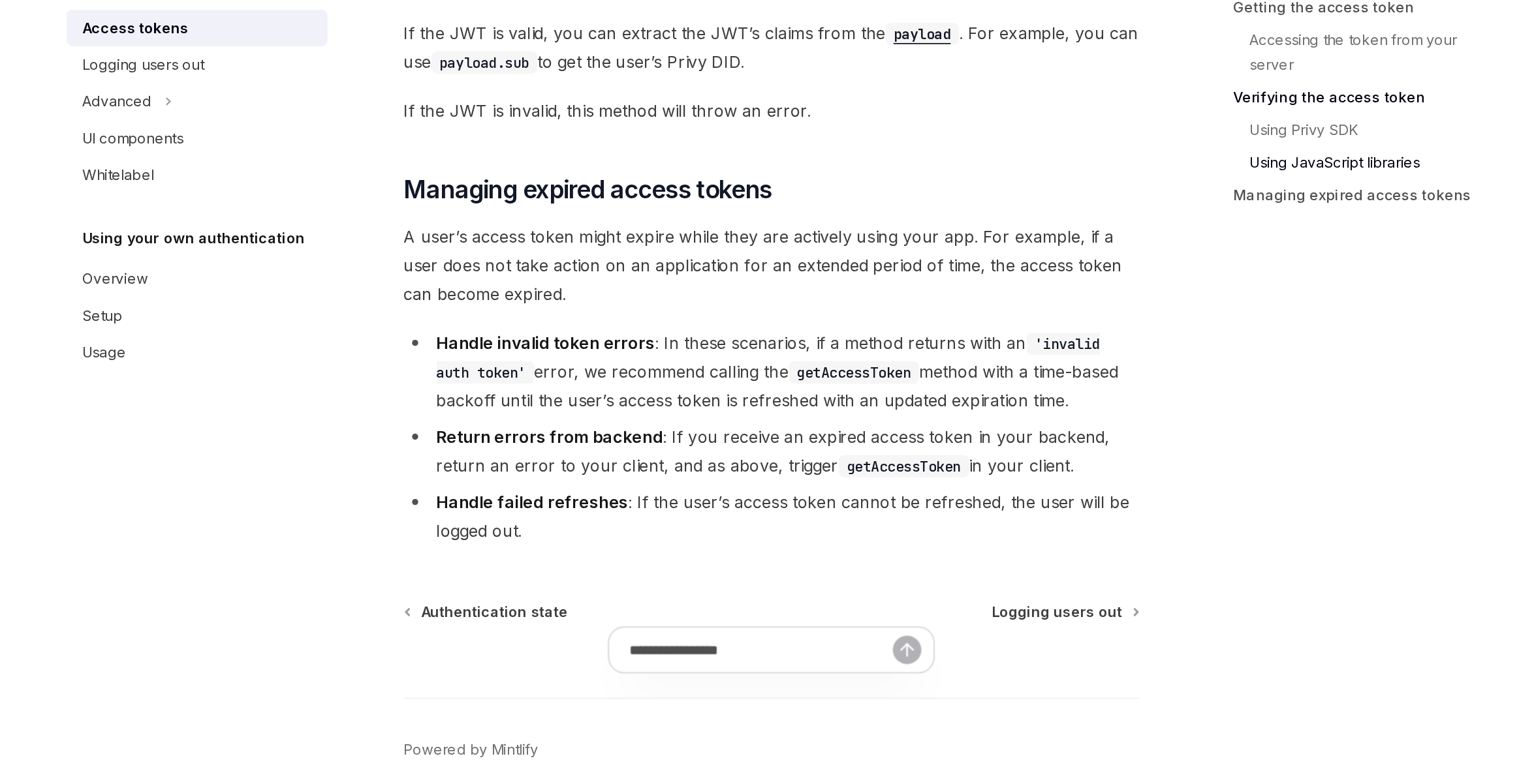
drag, startPoint x: 606, startPoint y: 464, endPoint x: 985, endPoint y: 479, distance: 379.3
click at [985, 479] on li "Handle invalid token errors : In these scenarios, if a method returns with an '…" at bounding box center [751, 463] width 471 height 55
copy li "we recommend calling the getAccessToken method with a time-based backoff until …"
